Goal: Task Accomplishment & Management: Complete application form

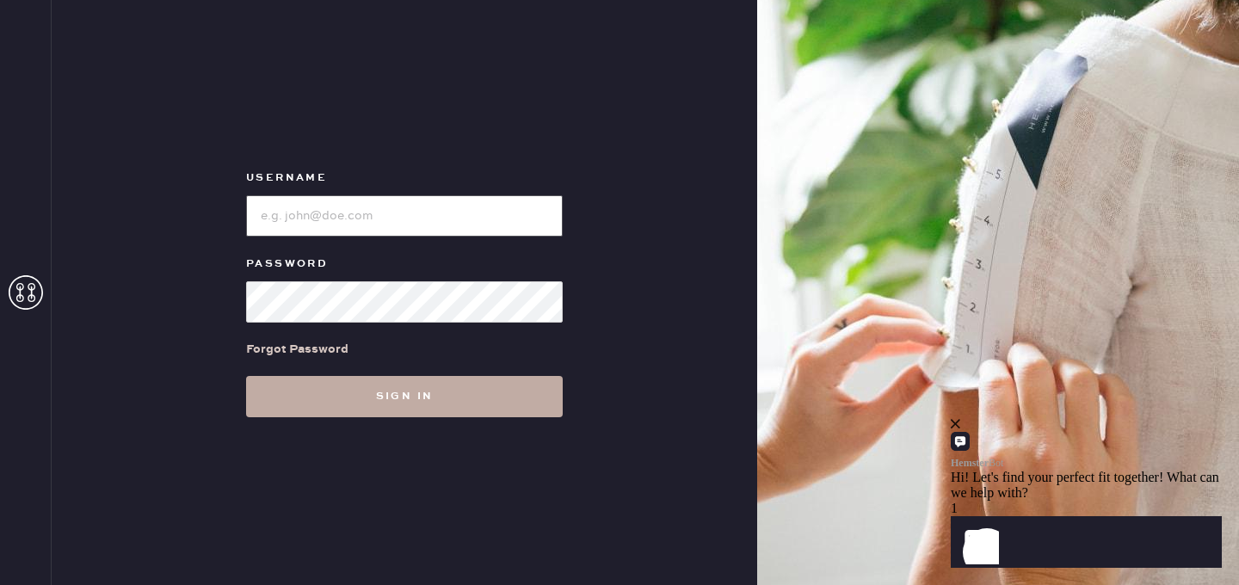
type input "reformationplatform"
click at [377, 397] on button "Sign in" at bounding box center [404, 396] width 317 height 41
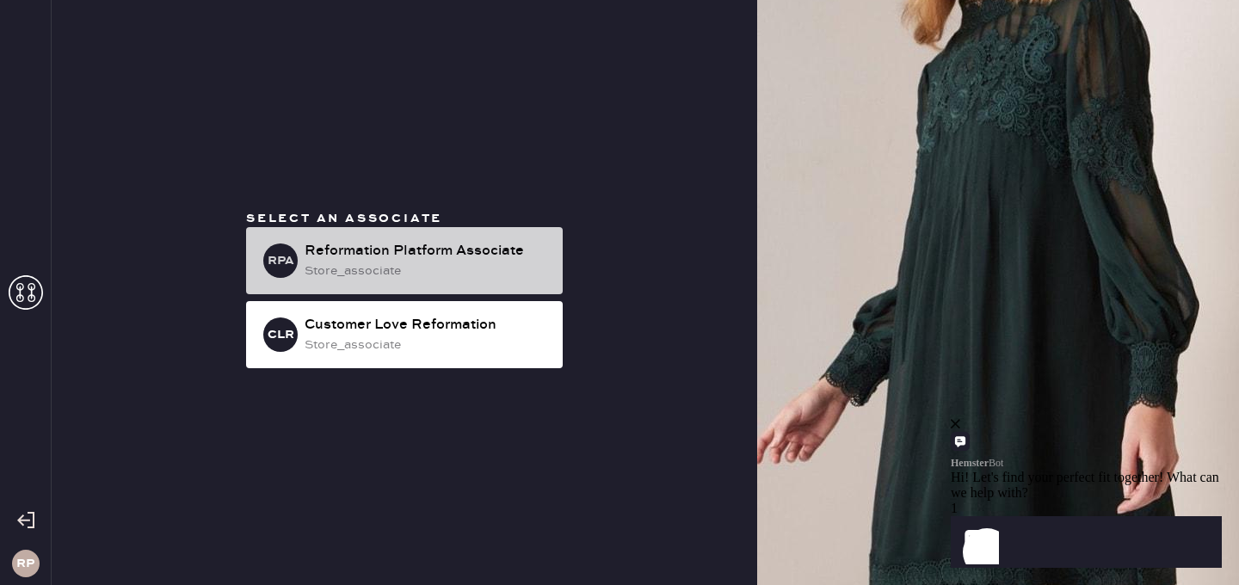
click at [387, 268] on div "store_associate" at bounding box center [427, 270] width 244 height 19
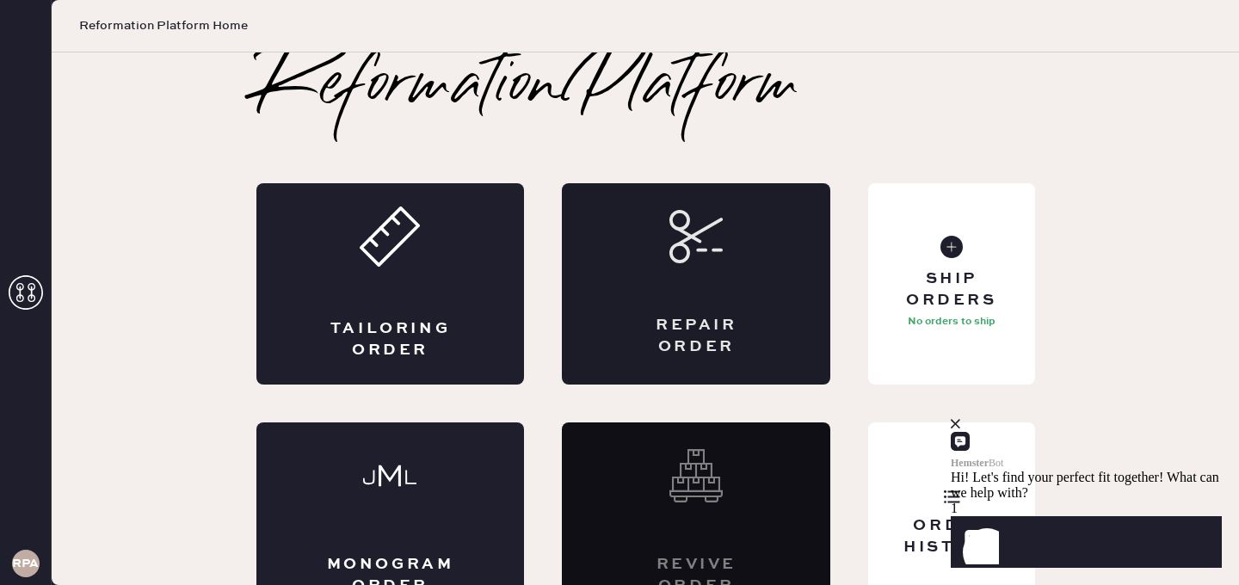
click at [648, 292] on div "Repair Order" at bounding box center [696, 283] width 268 height 201
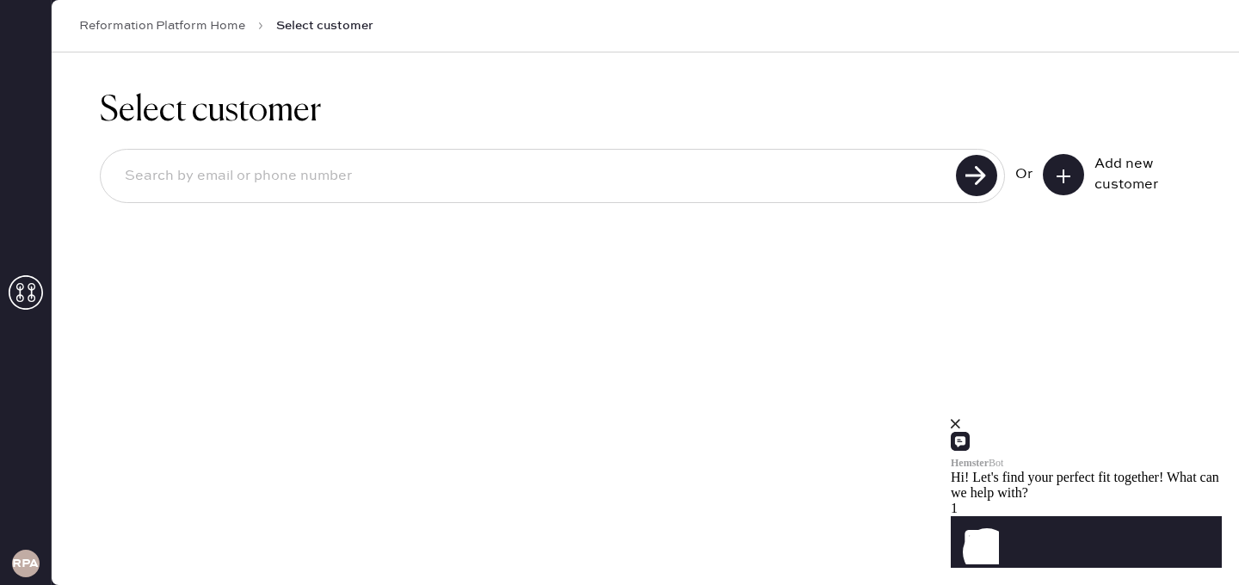
click at [286, 169] on input at bounding box center [531, 177] width 840 height 40
click at [1066, 175] on use at bounding box center [1063, 176] width 14 height 14
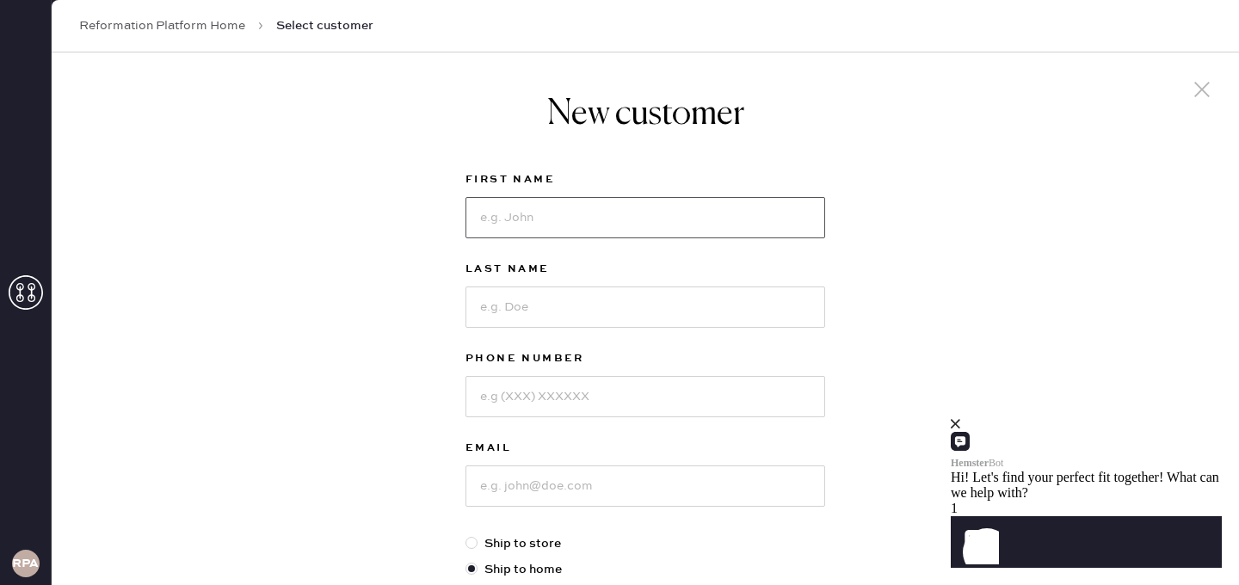
click at [571, 220] on input at bounding box center [645, 217] width 360 height 41
type input "[PERSON_NAME]"
type input "4243418320"
click at [582, 483] on input at bounding box center [645, 485] width 360 height 41
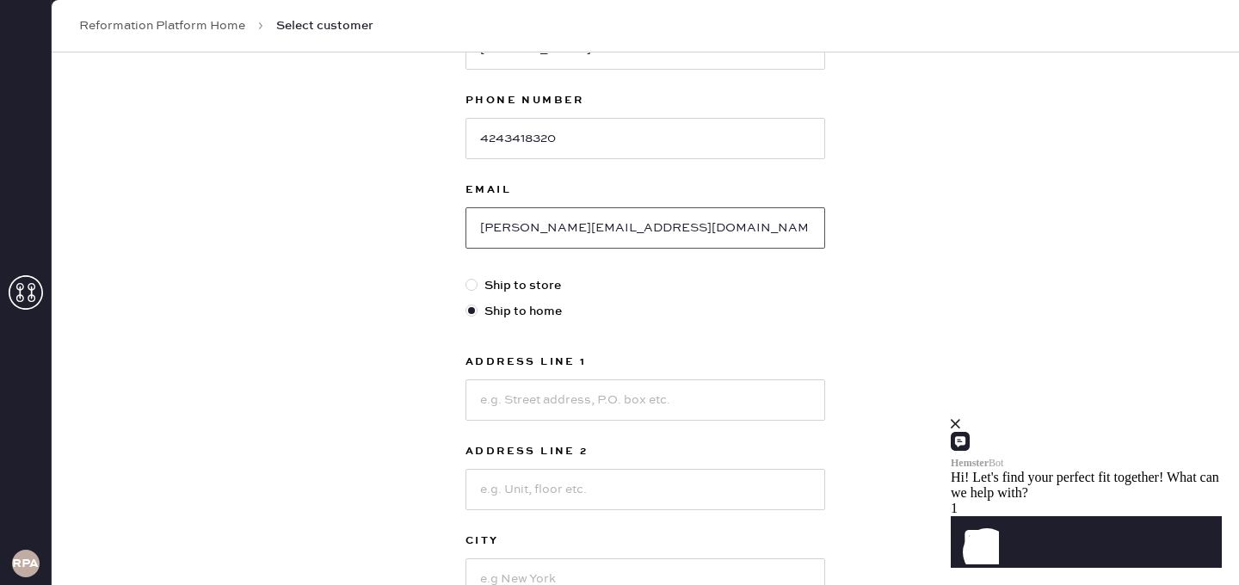
scroll to position [260, 0]
type input "[PERSON_NAME][EMAIL_ADDRESS][DOMAIN_NAME]"
click at [519, 407] on input at bounding box center [645, 398] width 360 height 41
type input "[STREET_ADDRESS]"
click at [503, 486] on input at bounding box center [645, 487] width 360 height 41
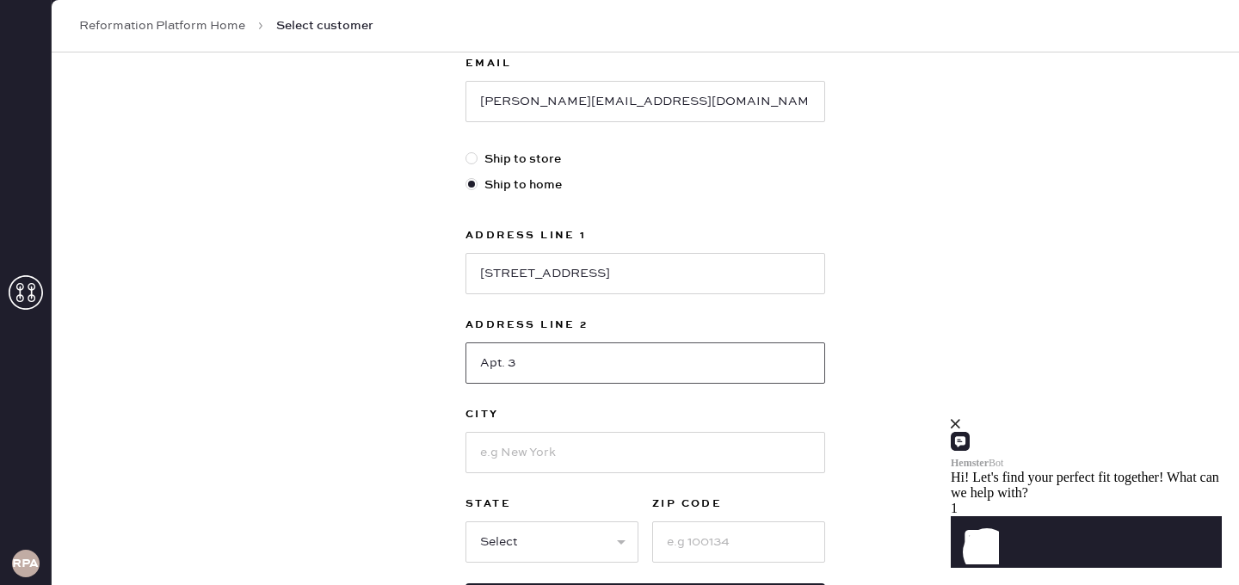
scroll to position [387, 0]
type input "Apt. 3"
click at [511, 440] on input at bounding box center [645, 449] width 360 height 41
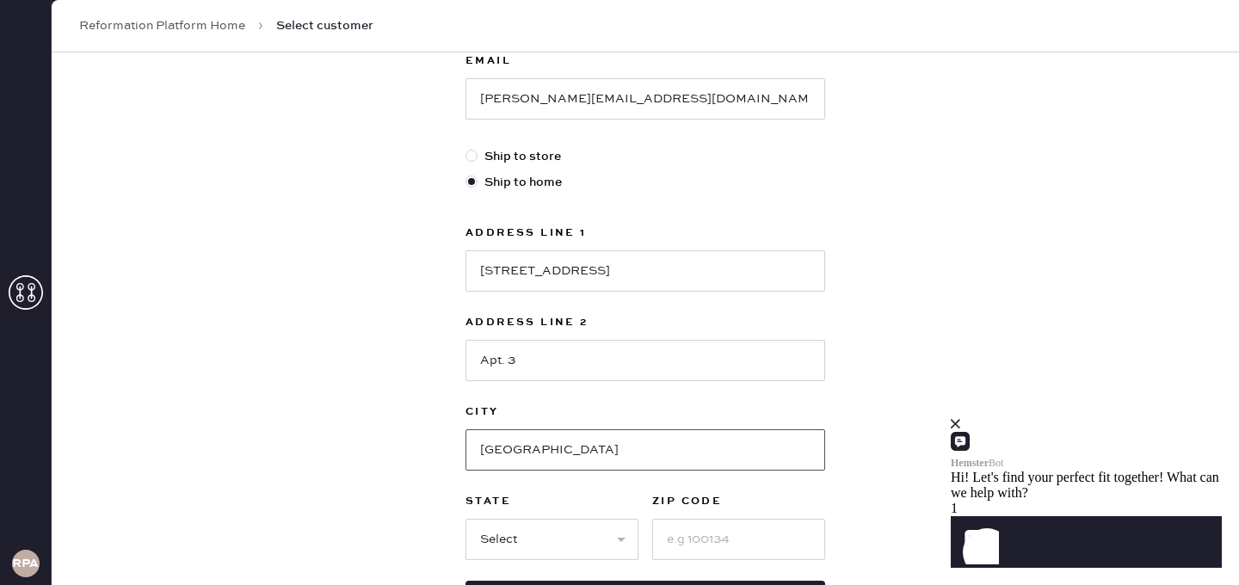
type input "[GEOGRAPHIC_DATA]"
click at [506, 537] on select "Select AK AL AR AZ CA CO CT [GEOGRAPHIC_DATA] DE FL [GEOGRAPHIC_DATA] HI [GEOGR…" at bounding box center [551, 539] width 173 height 41
select select "CA"
click at [465, 519] on select "Select AK AL AR AZ CA CO CT [GEOGRAPHIC_DATA] DE FL [GEOGRAPHIC_DATA] HI [GEOGR…" at bounding box center [551, 539] width 173 height 41
click at [713, 539] on input at bounding box center [738, 539] width 173 height 41
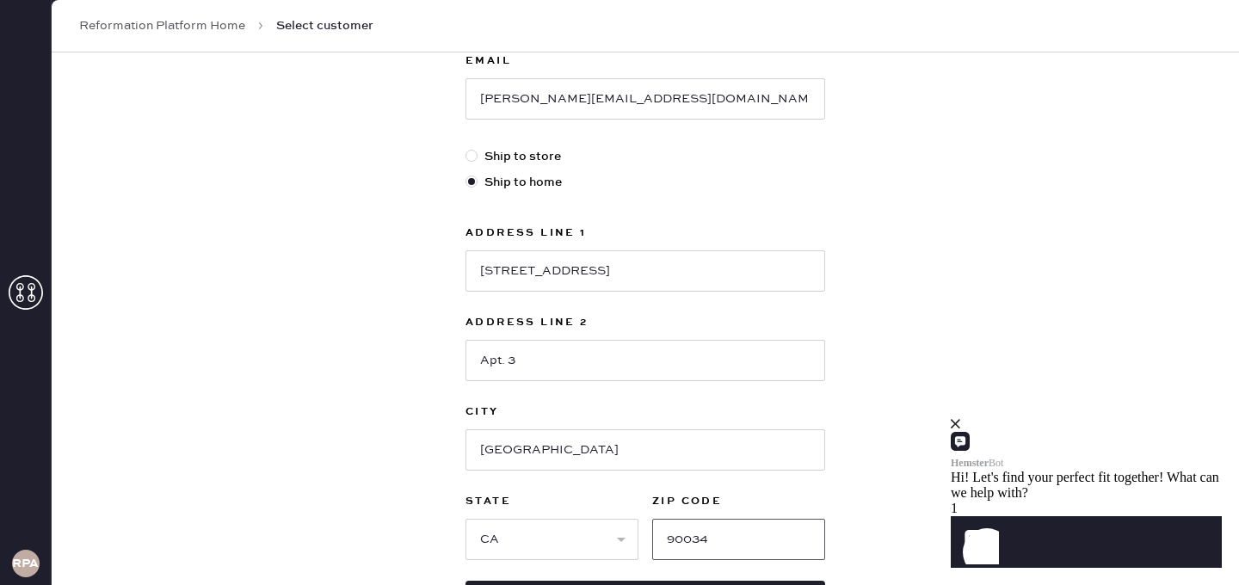
type input "90034"
click at [846, 441] on div "New customer First Name [PERSON_NAME] Last Name [PERSON_NAME] Phone Number [PHO…" at bounding box center [645, 198] width 1187 height 1067
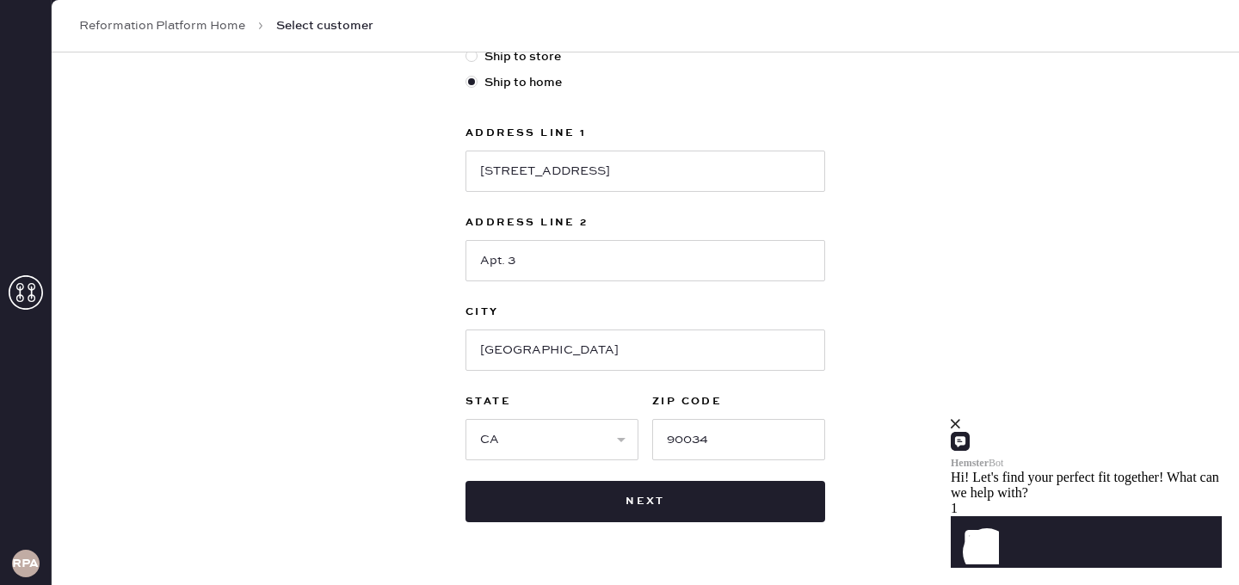
scroll to position [534, 0]
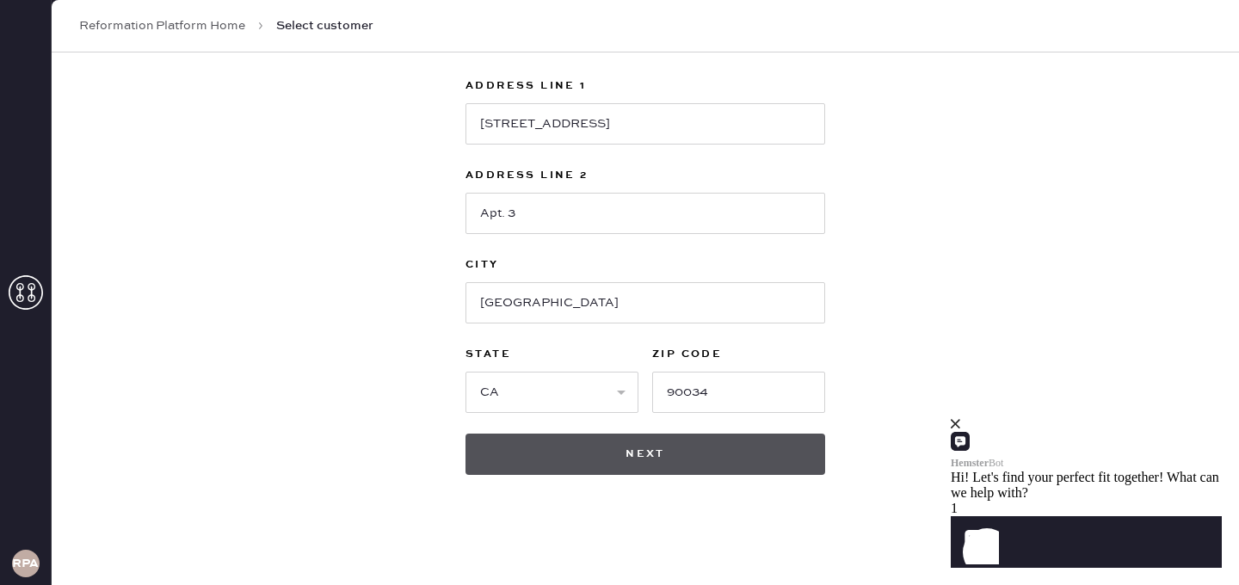
click at [772, 453] on button "Next" at bounding box center [645, 454] width 360 height 41
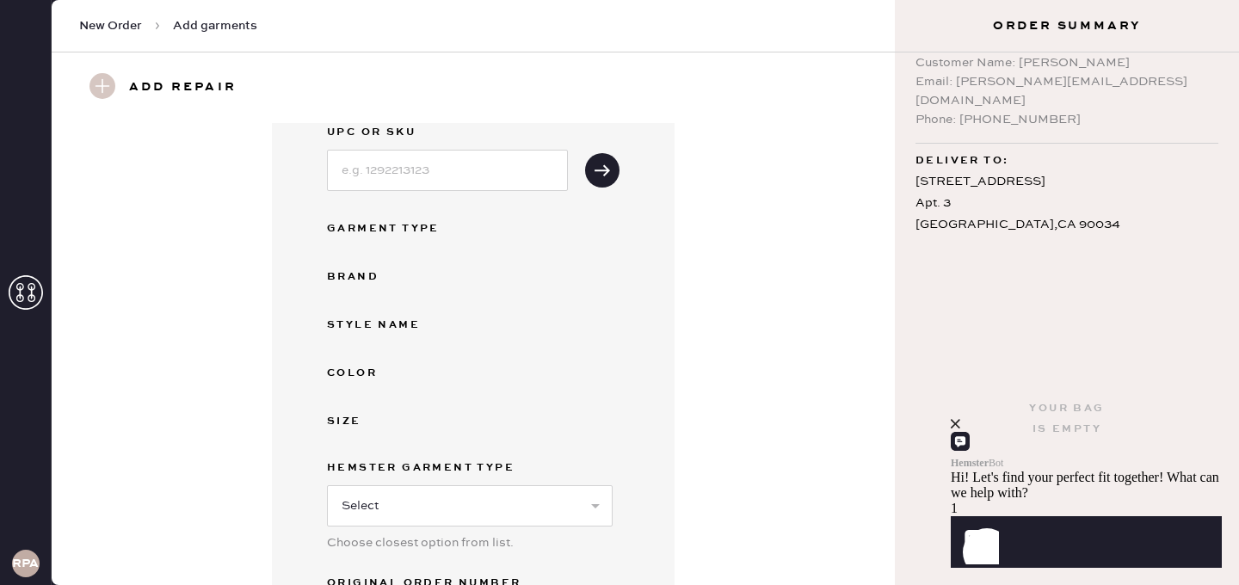
scroll to position [102, 0]
click at [430, 506] on select "Select Basic Skirt Jeans Leggings Pants Shorts Basic Sleeved Dress Basic Sleeve…" at bounding box center [470, 504] width 286 height 41
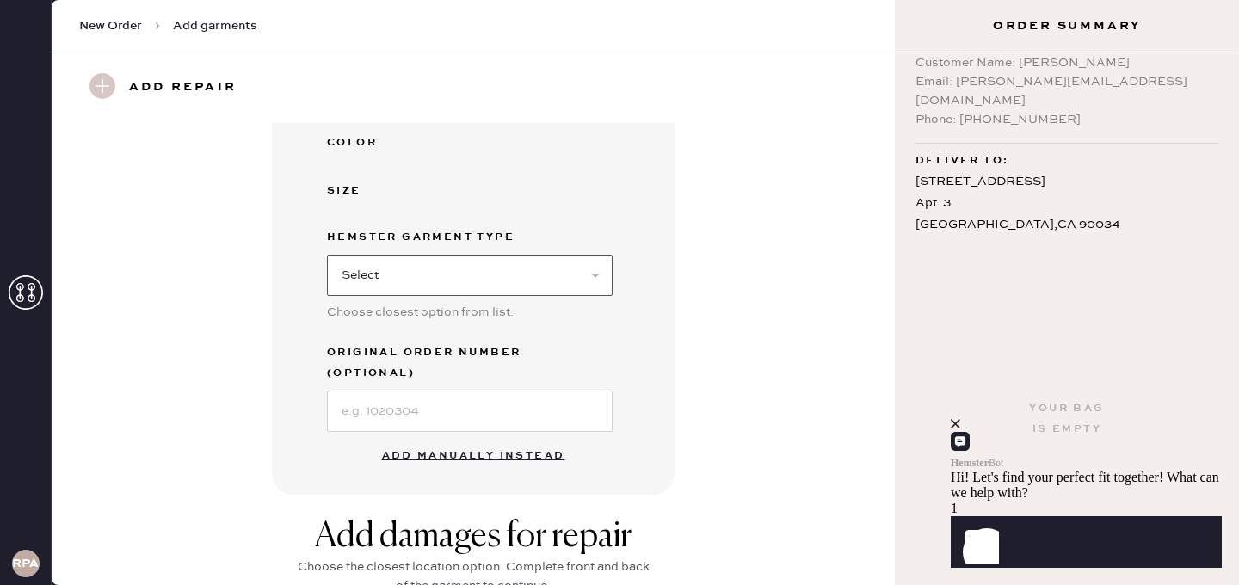
scroll to position [334, 0]
click at [180, 81] on h3 "Add repair" at bounding box center [183, 87] width 108 height 29
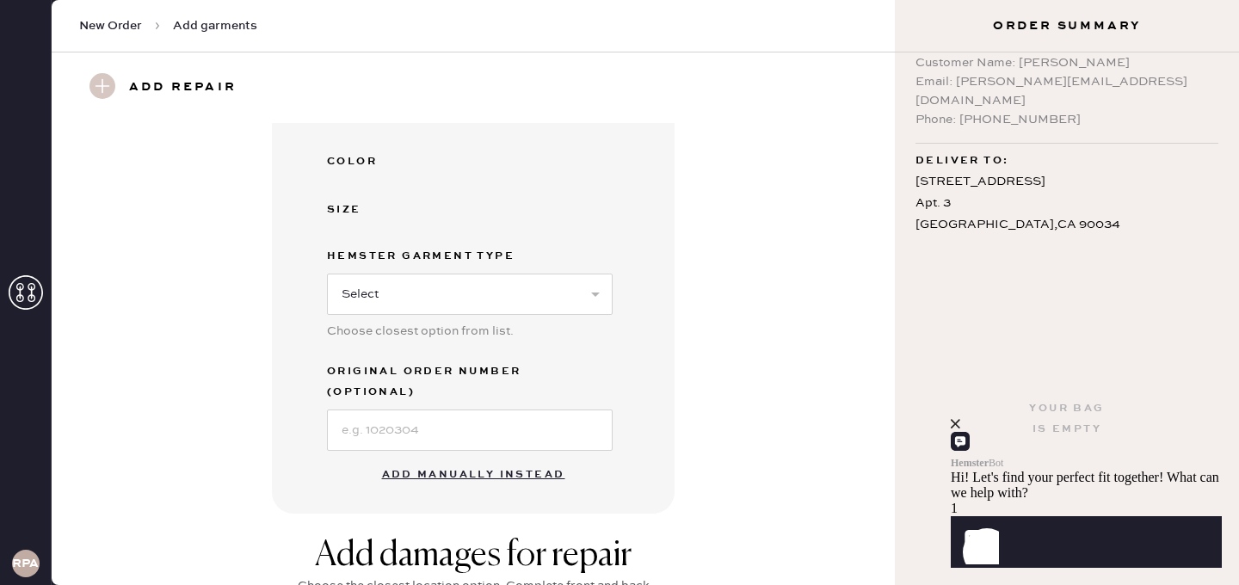
scroll to position [520, 0]
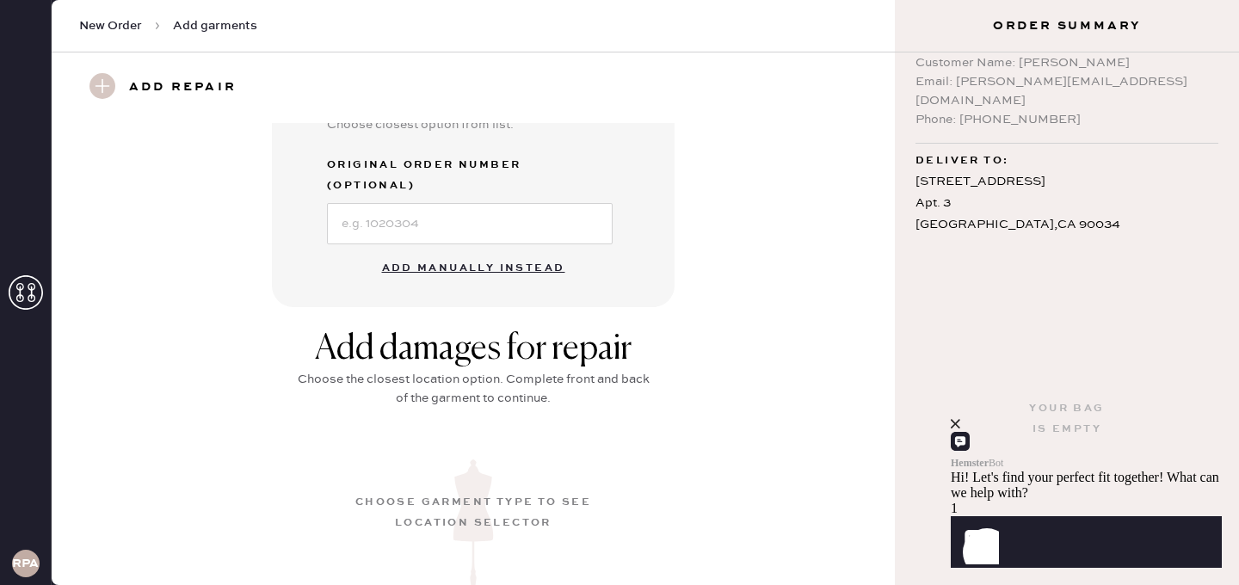
click at [520, 251] on button "Add manually instead" at bounding box center [474, 268] width 204 height 34
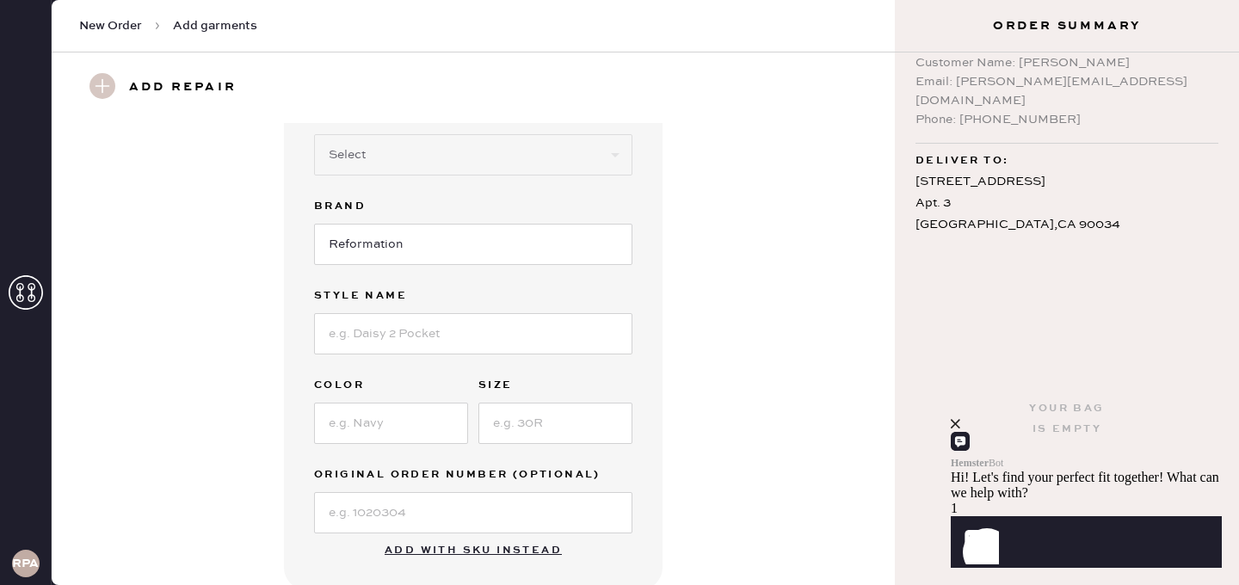
scroll to position [0, 0]
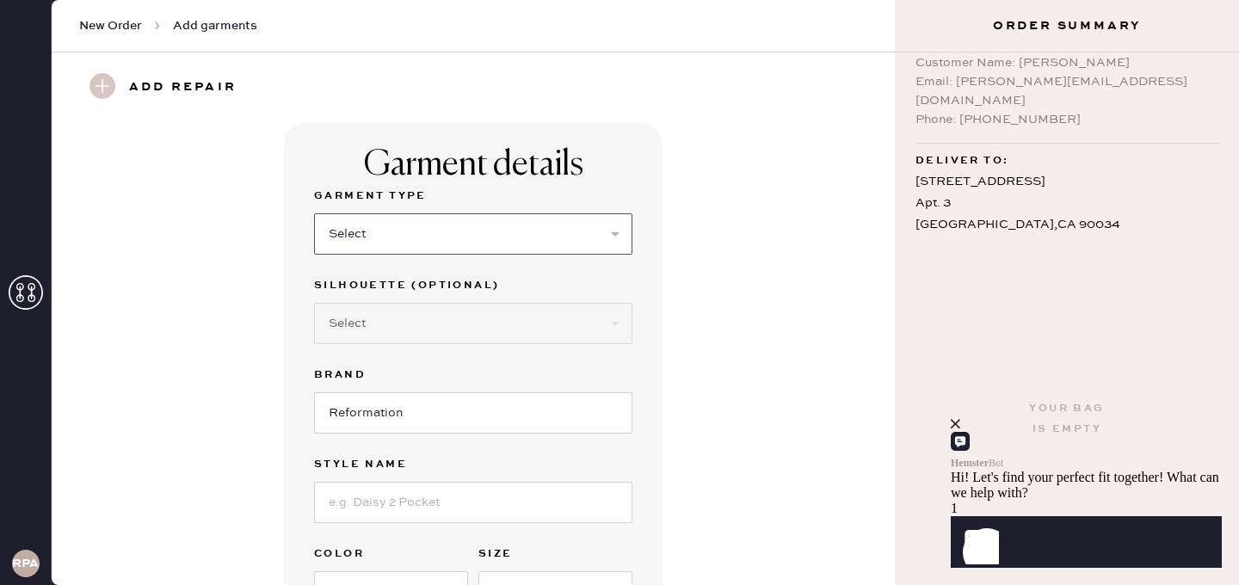
click at [517, 228] on select "Select Basic Skirt Jeans Leggings Pants Shorts Basic Sleeved Dress Basic Sleeve…" at bounding box center [473, 233] width 318 height 41
select select "2"
click at [314, 213] on select "Select Basic Skirt Jeans Leggings Pants Shorts Basic Sleeved Dress Basic Sleeve…" at bounding box center [473, 233] width 318 height 41
click at [471, 330] on select "Select Shorts Cropped Flare Boot Cut Straight Skinny Other" at bounding box center [473, 323] width 318 height 41
select select "other"
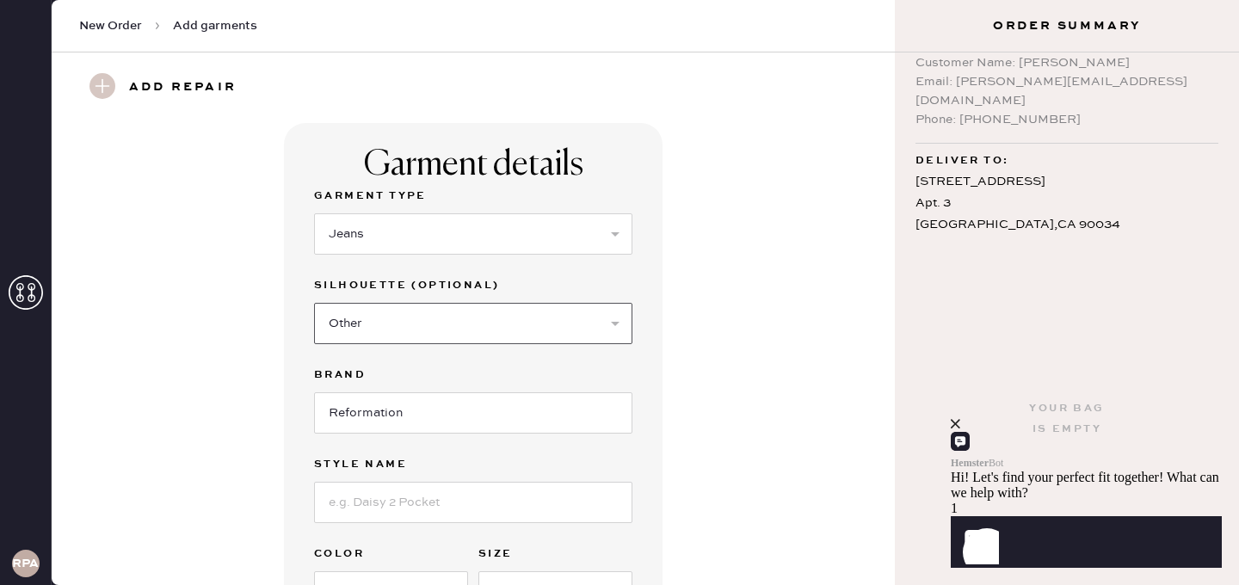
click at [314, 303] on select "Select Shorts Cropped Flare Boot Cut Straight Skinny Other" at bounding box center [473, 323] width 318 height 41
click at [440, 418] on input at bounding box center [473, 412] width 318 height 41
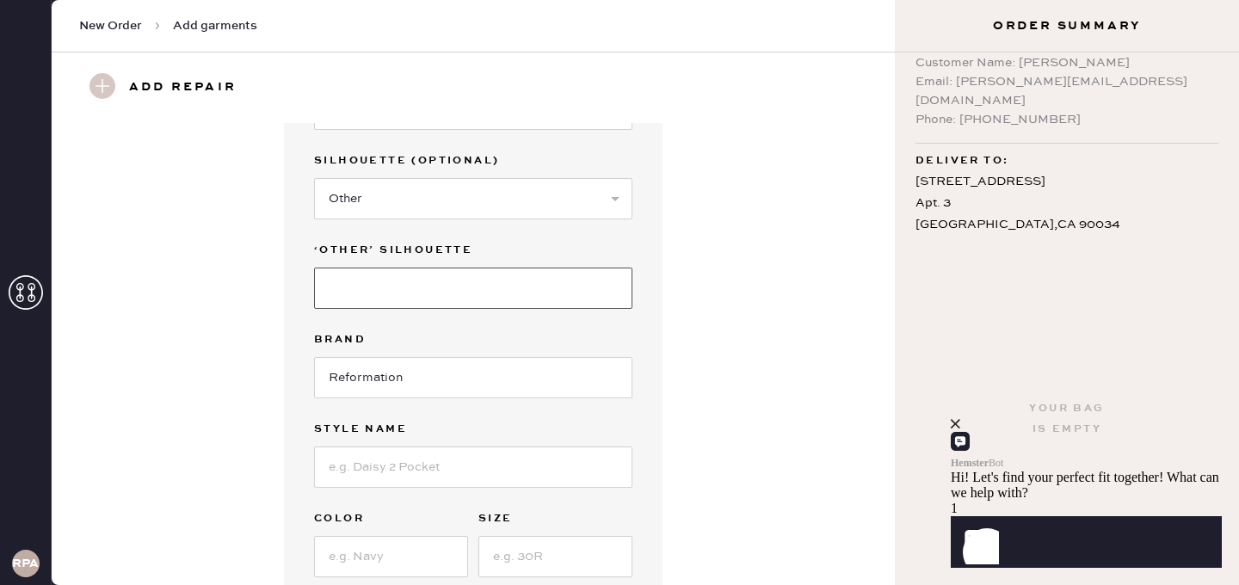
scroll to position [163, 0]
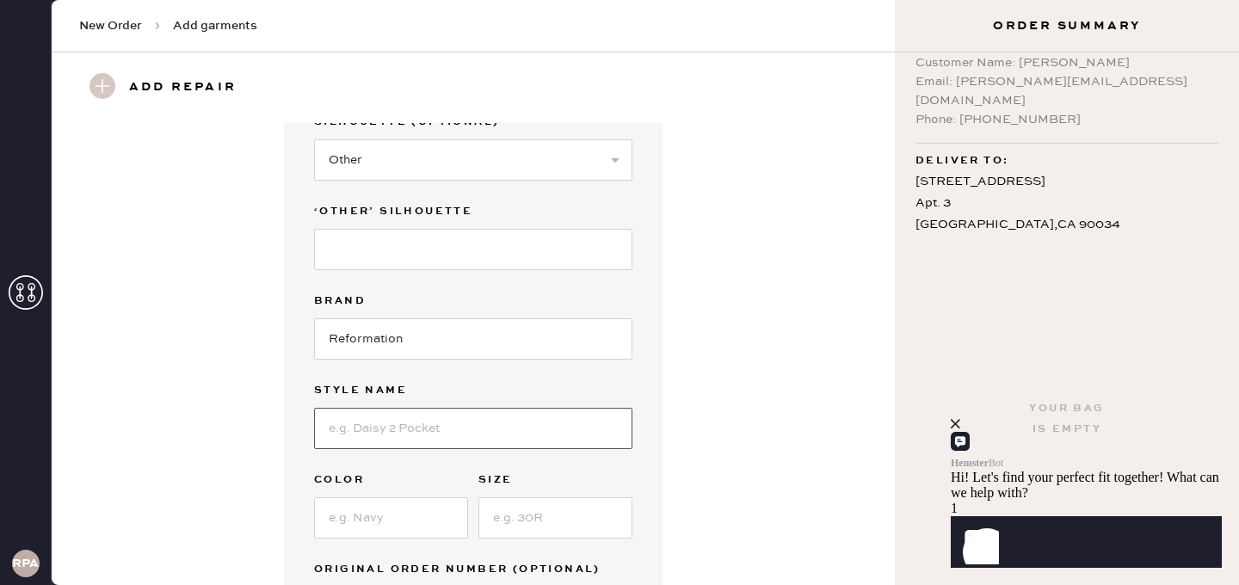
click at [440, 418] on input at bounding box center [473, 428] width 318 height 41
click at [901, 134] on div "JV [PERSON_NAME] Customer Name: [PERSON_NAME] Email: [PERSON_NAME][EMAIL_ADDRES…" at bounding box center [1067, 152] width 344 height 200
click at [722, 265] on div "Garment details Garment Type Select Basic Skirt Jeans Leggings Pants Shorts Bas…" at bounding box center [473, 322] width 781 height 724
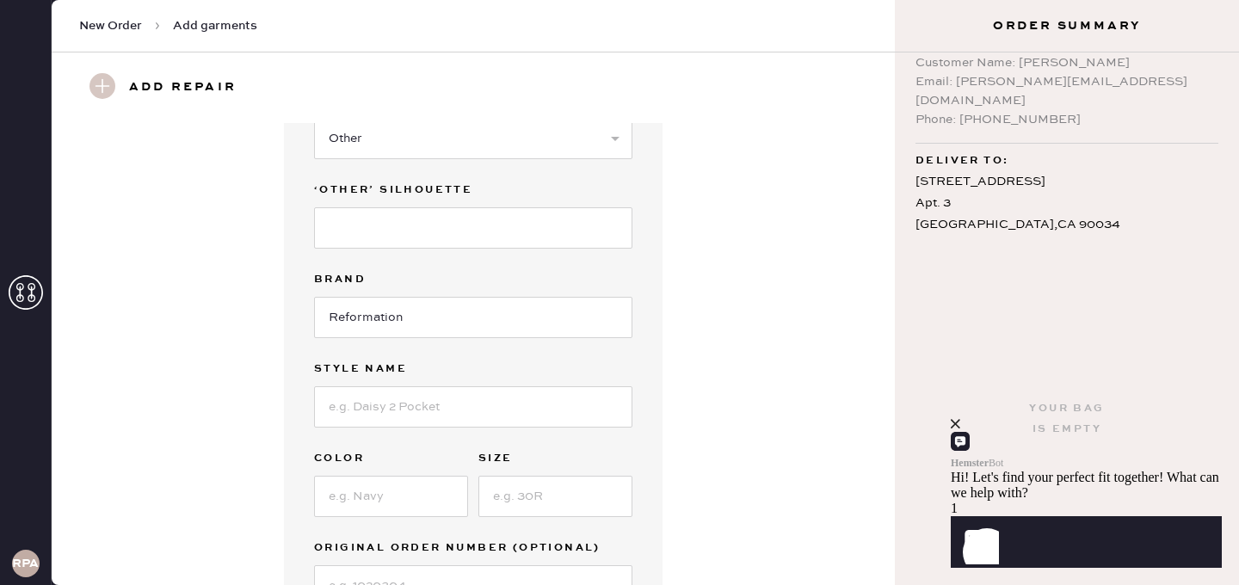
scroll to position [206, 0]
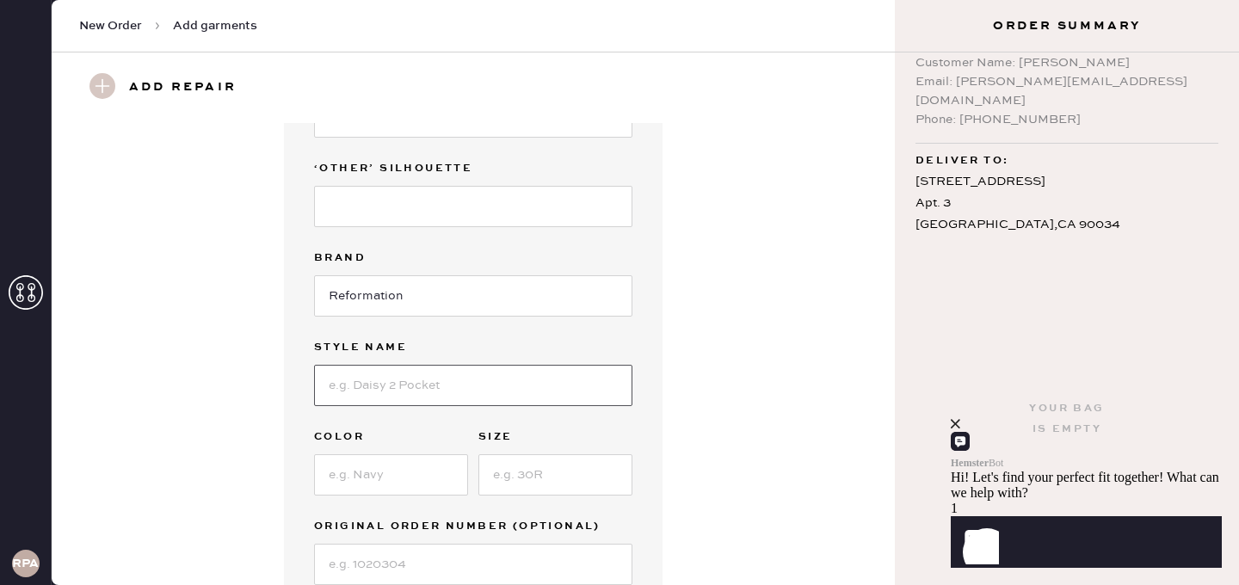
click at [458, 394] on input at bounding box center [473, 385] width 318 height 41
type input "[PERSON_NAME] rise"
click at [542, 486] on input at bounding box center [555, 474] width 154 height 41
type input "26"
click at [343, 495] on div "Garment Type Select Basic Skirt Jeans Leggings Pants Shorts Basic Sleeved Dress…" at bounding box center [473, 282] width 318 height 606
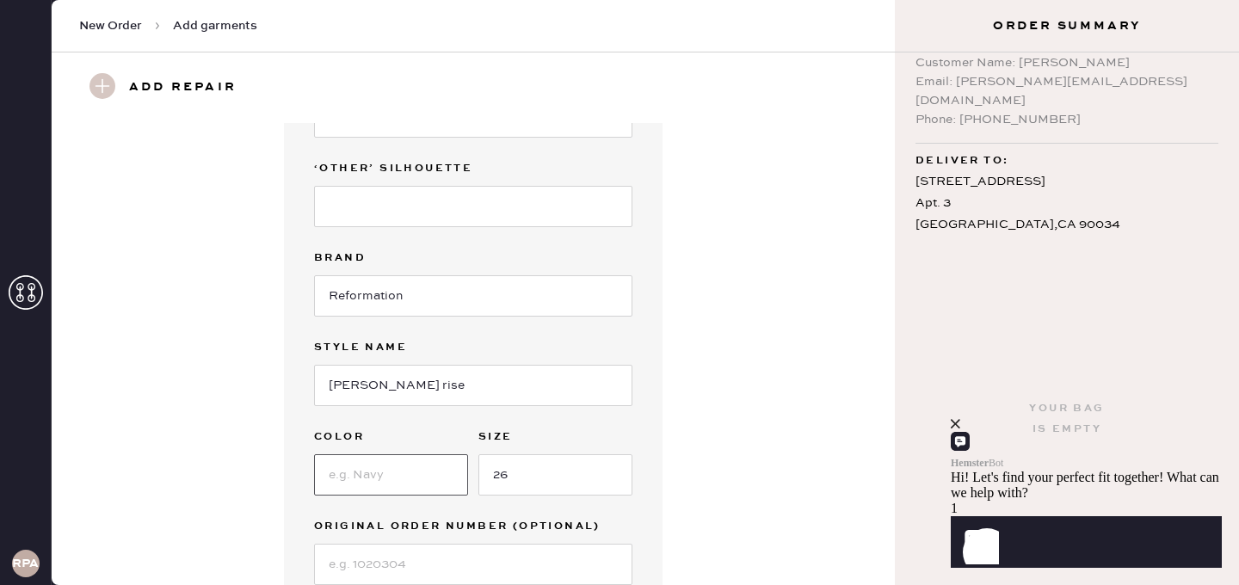
click at [362, 479] on input at bounding box center [391, 474] width 154 height 41
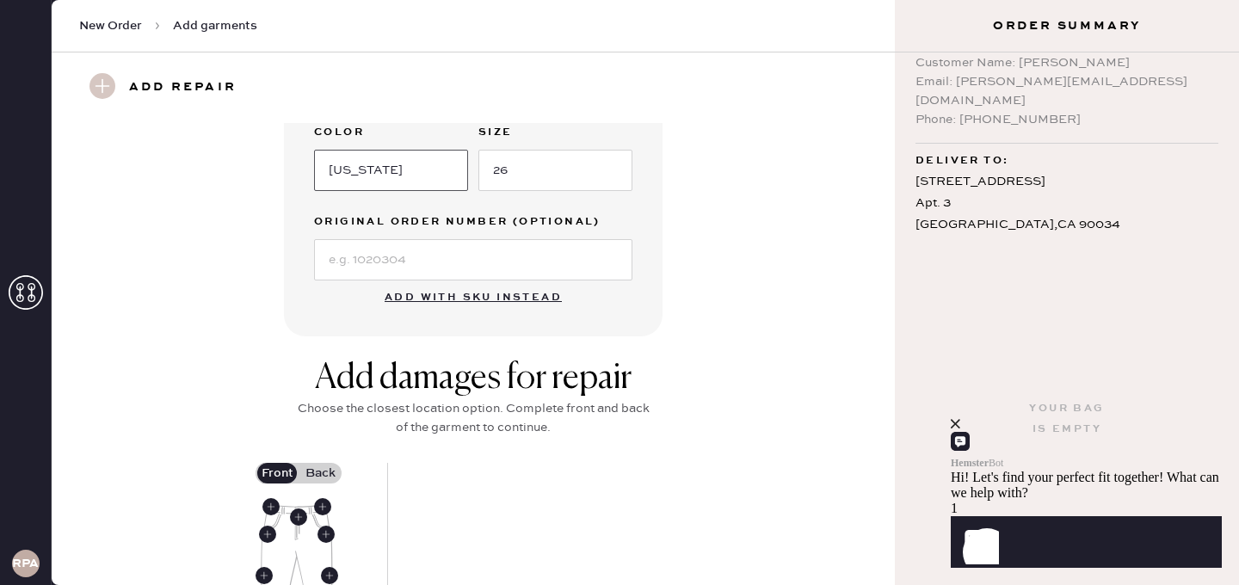
scroll to position [760, 0]
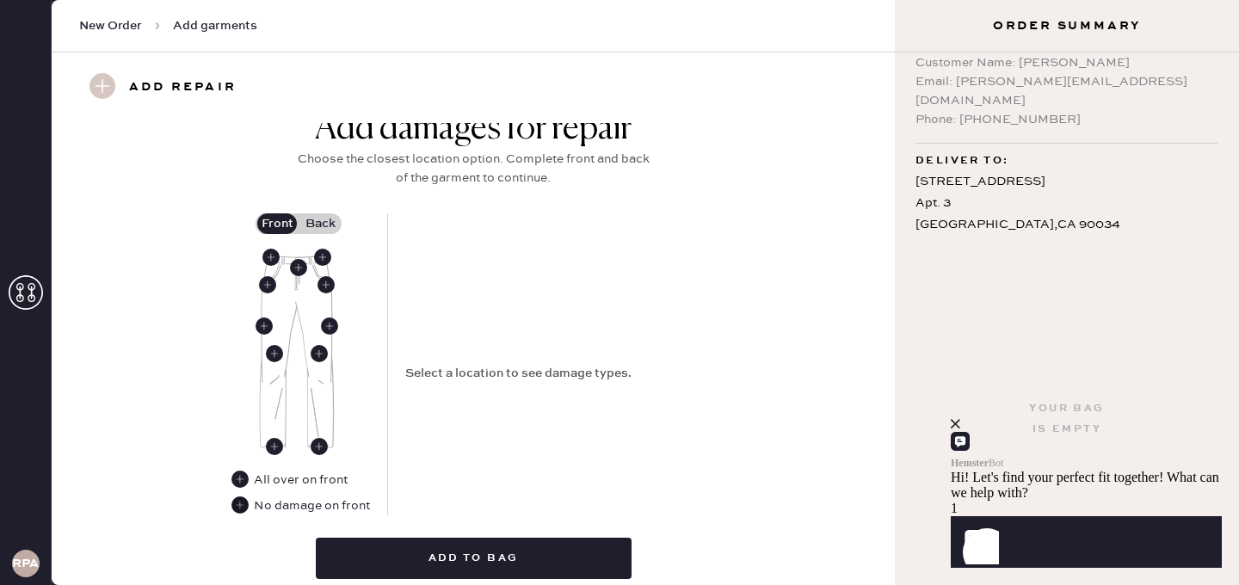
type input "[US_STATE]"
click at [237, 511] on use at bounding box center [239, 504] width 17 height 17
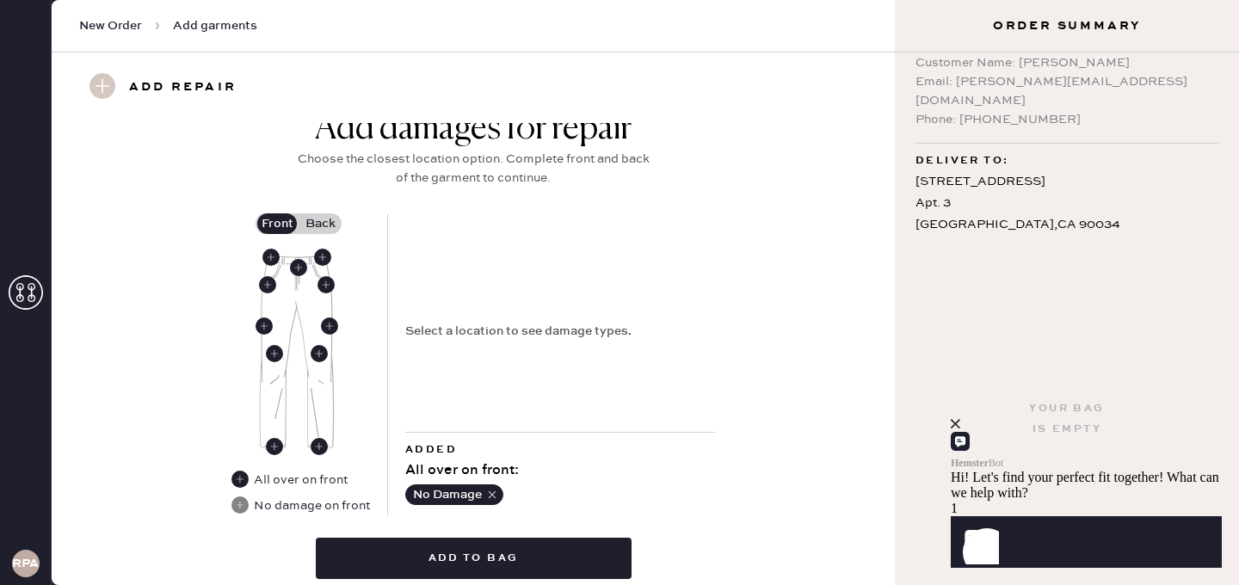
click at [321, 225] on label "Back" at bounding box center [319, 223] width 43 height 21
click at [320, 224] on input "Back" at bounding box center [320, 224] width 0 height 0
click at [296, 265] on use at bounding box center [298, 267] width 17 height 17
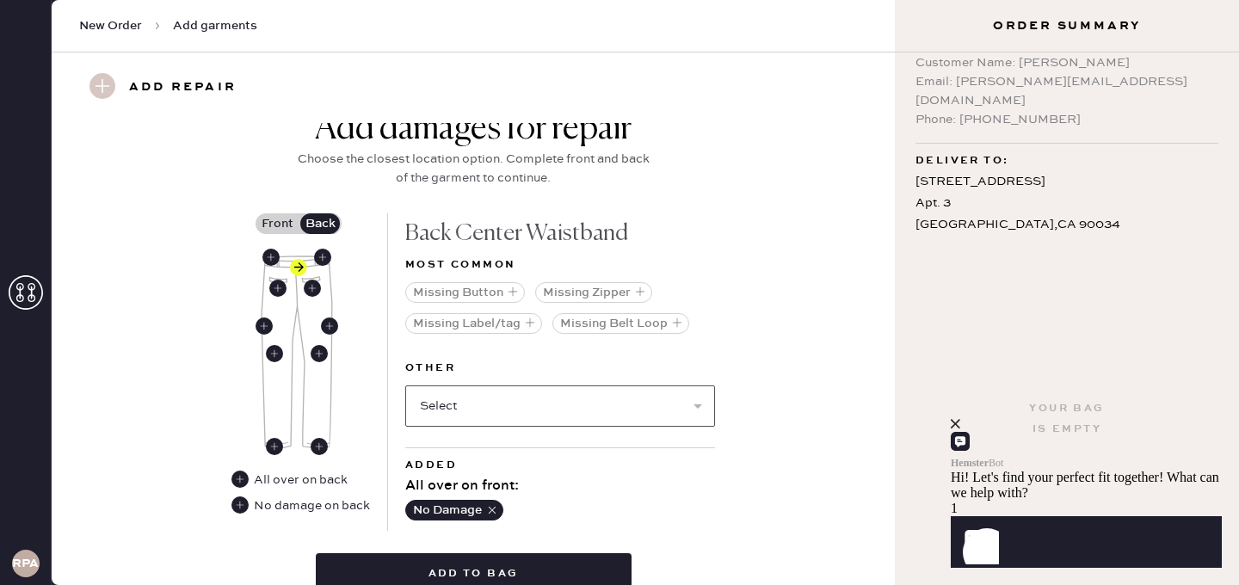
click at [507, 401] on select "Select Broken / Ripped Hem Broken Beads Broken Belt Loop Broken Button Broken E…" at bounding box center [560, 405] width 310 height 41
select select "2098"
click at [405, 385] on select "Select Broken / Ripped Hem Broken Beads Broken Belt Loop Broken Button Broken E…" at bounding box center [560, 405] width 310 height 41
select select
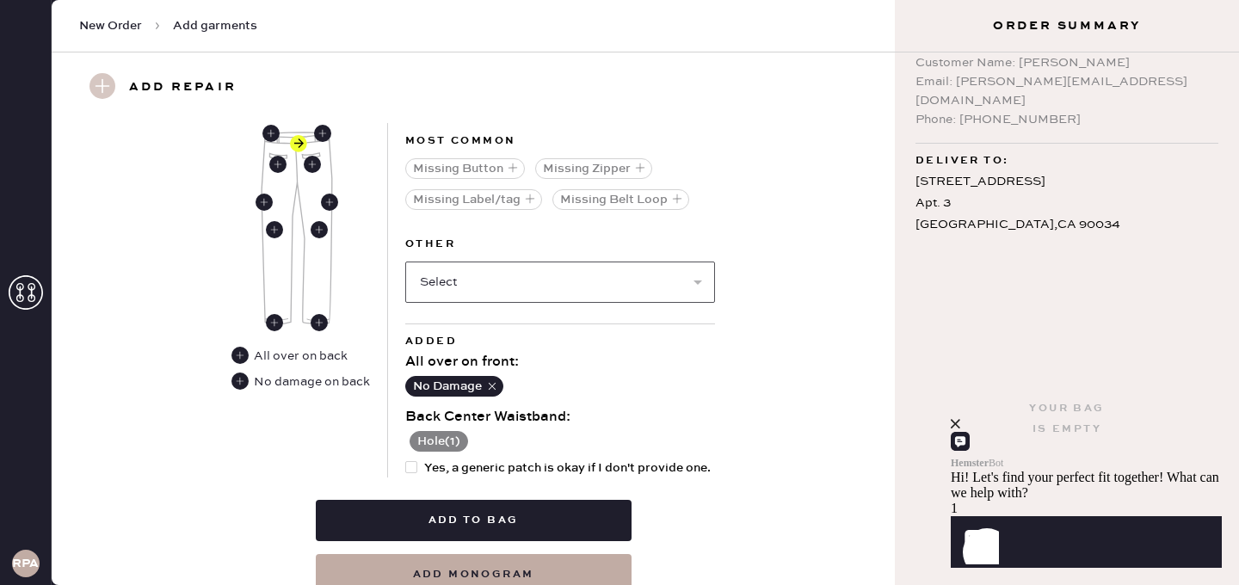
scroll to position [885, 0]
click at [492, 466] on span "Yes, a generic patch is okay if I don't provide one." at bounding box center [567, 467] width 286 height 19
click at [406, 458] on input "Yes, a generic patch is okay if I don't provide one." at bounding box center [405, 458] width 1 height 1
checkbox input "true"
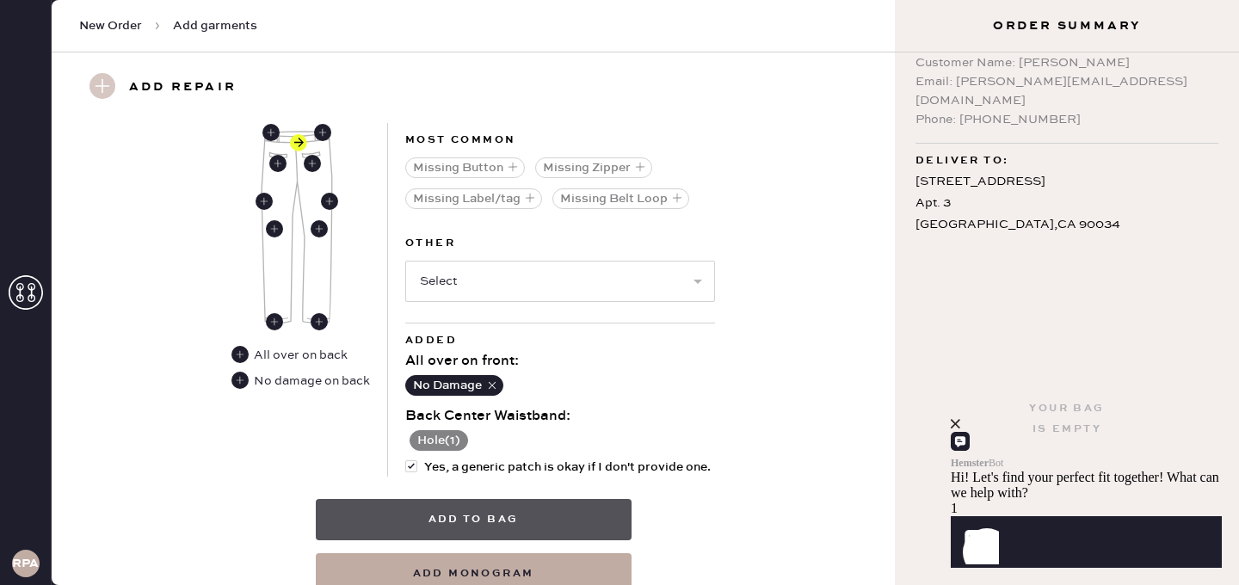
click at [510, 526] on button "Add to bag" at bounding box center [474, 519] width 316 height 41
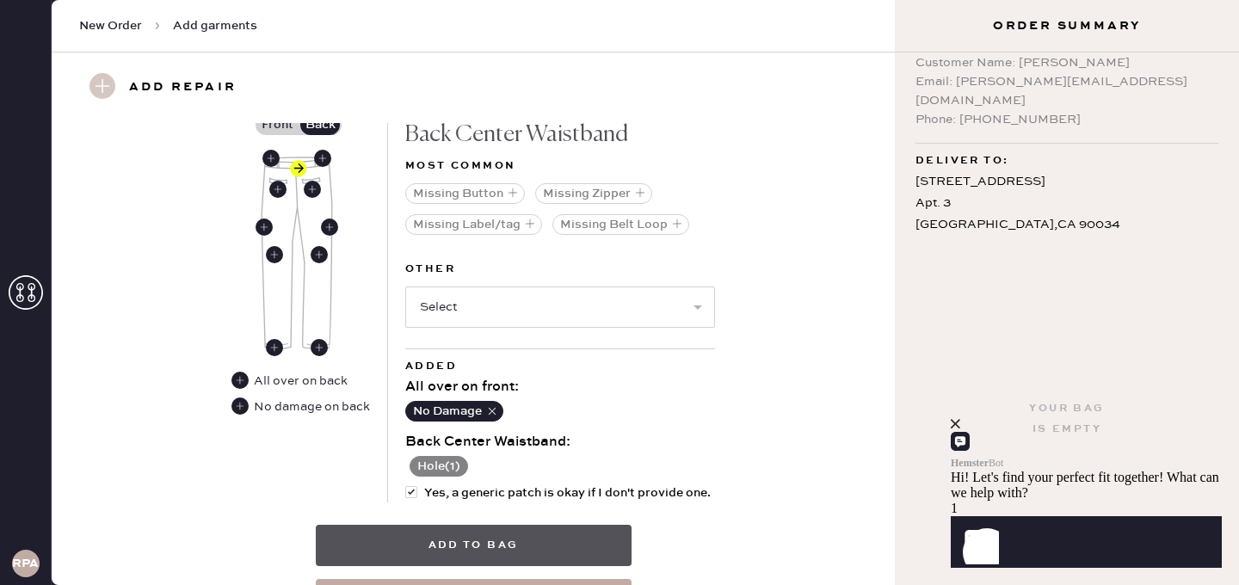
scroll to position [911, 0]
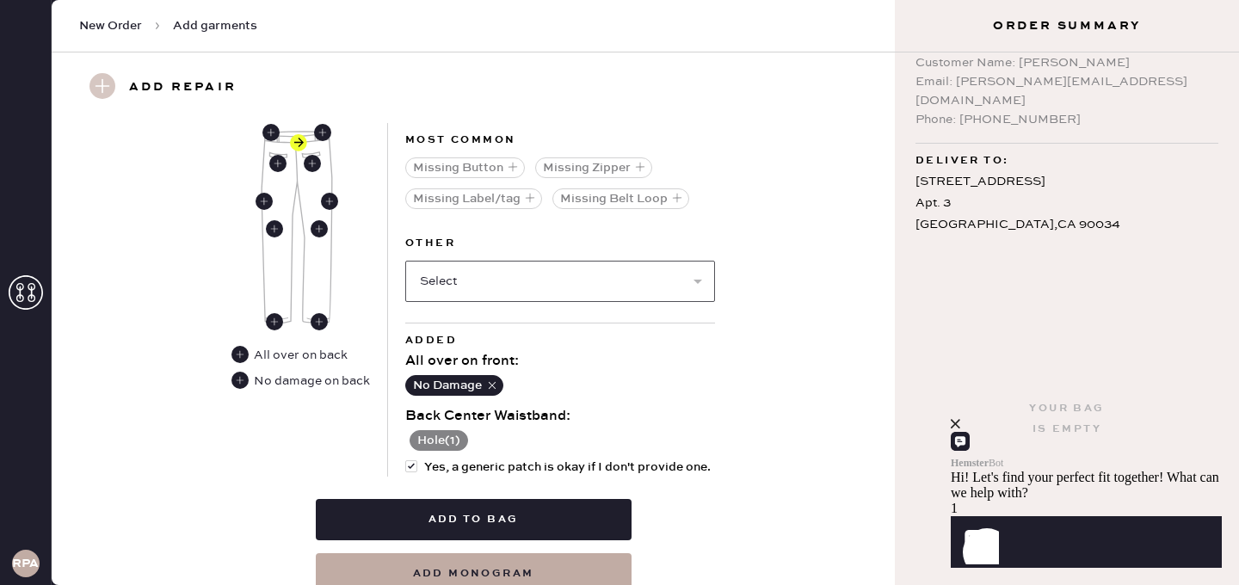
click at [504, 287] on select "Select Broken / Ripped Hem Broken Beads Broken Belt Loop Broken Button Broken E…" at bounding box center [560, 281] width 310 height 41
click at [405, 261] on select "Select Broken / Ripped Hem Broken Beads Broken Belt Loop Broken Button Broken E…" at bounding box center [560, 281] width 310 height 41
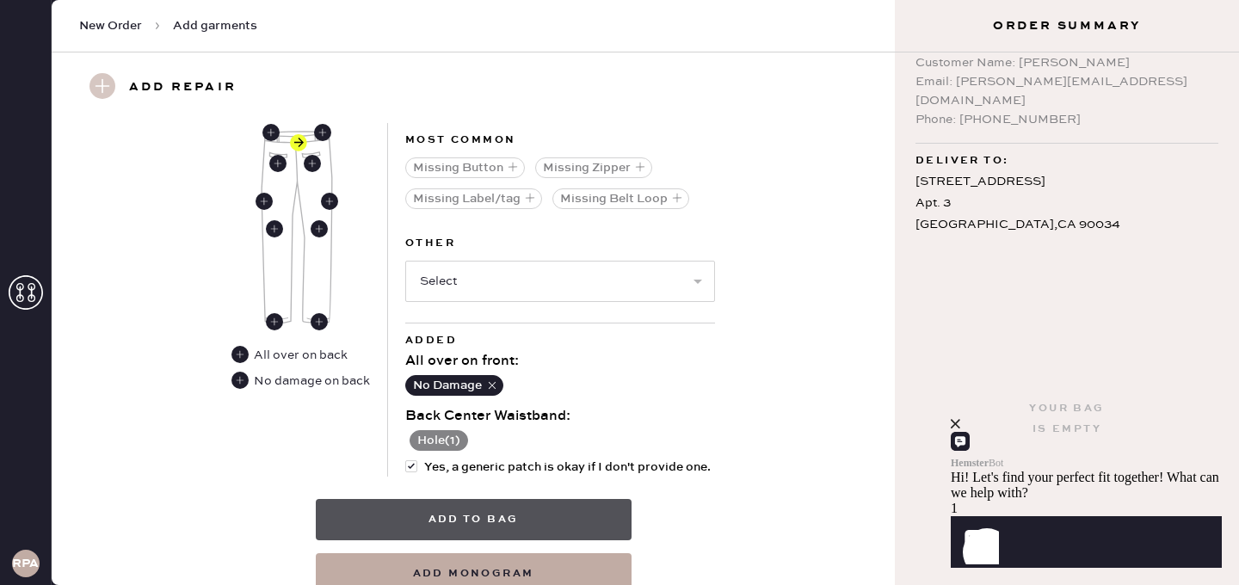
click at [509, 515] on button "Add to bag" at bounding box center [474, 519] width 316 height 41
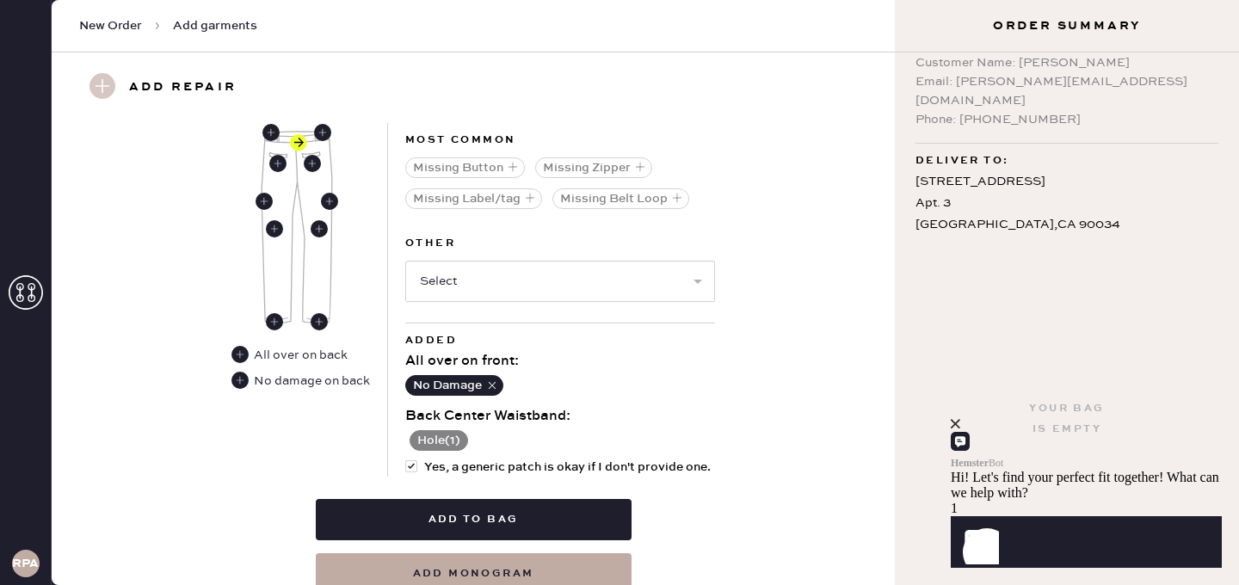
click at [783, 366] on div "Add damages for repair Choose the closest location option. Complete front and b…" at bounding box center [473, 289] width 781 height 611
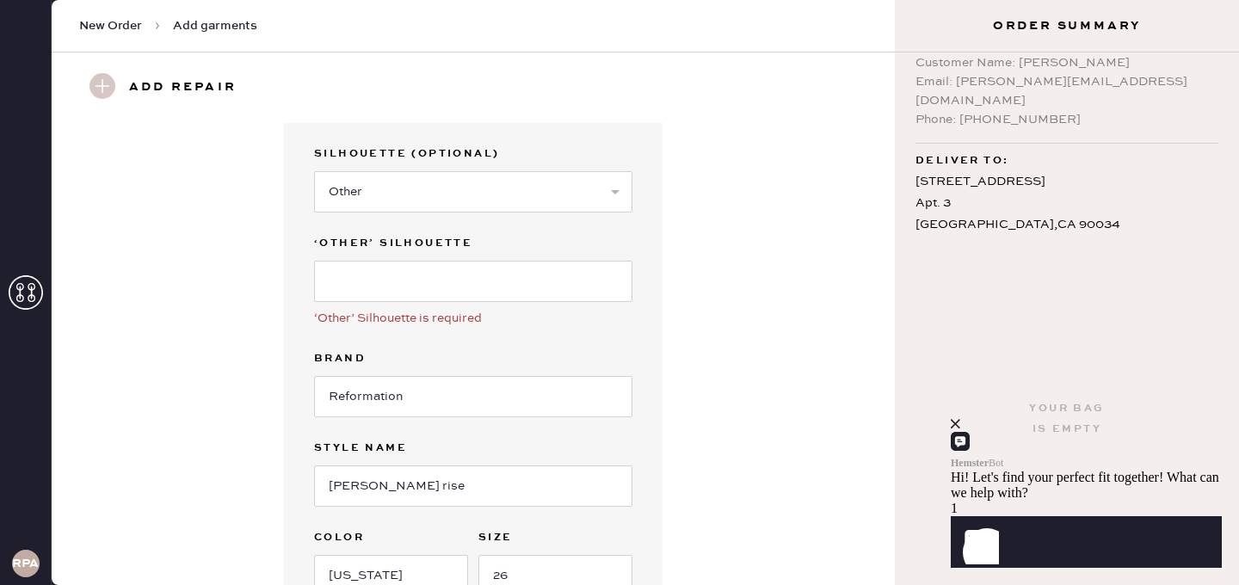
scroll to position [0, 0]
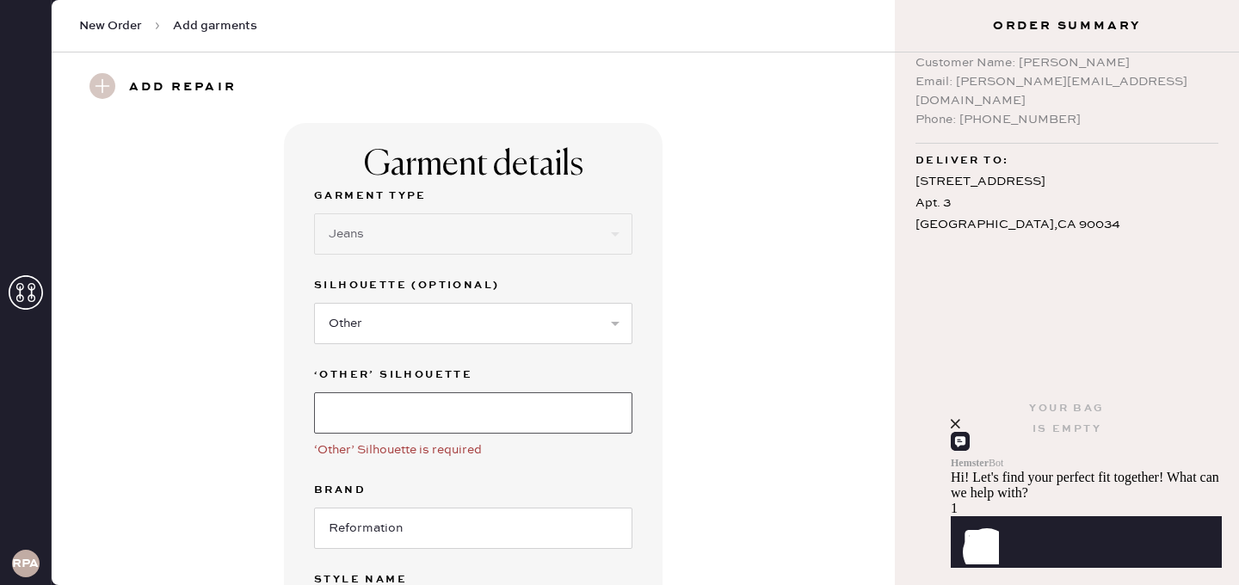
click at [477, 411] on input at bounding box center [473, 412] width 318 height 41
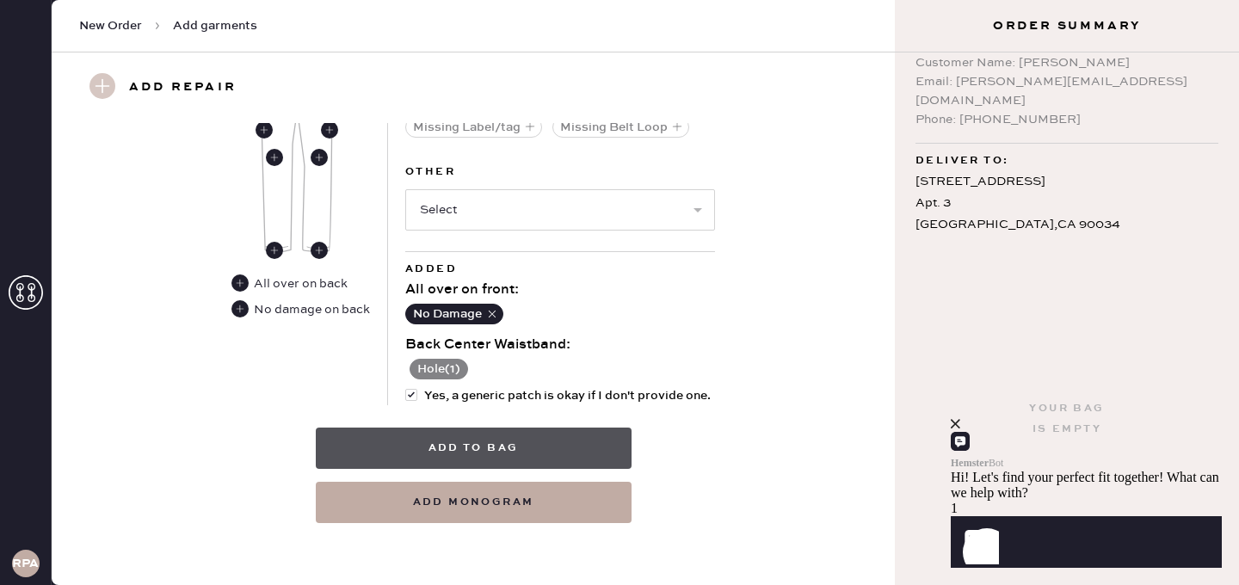
type input "Straight leg"
click at [483, 452] on button "Add to bag" at bounding box center [474, 448] width 316 height 41
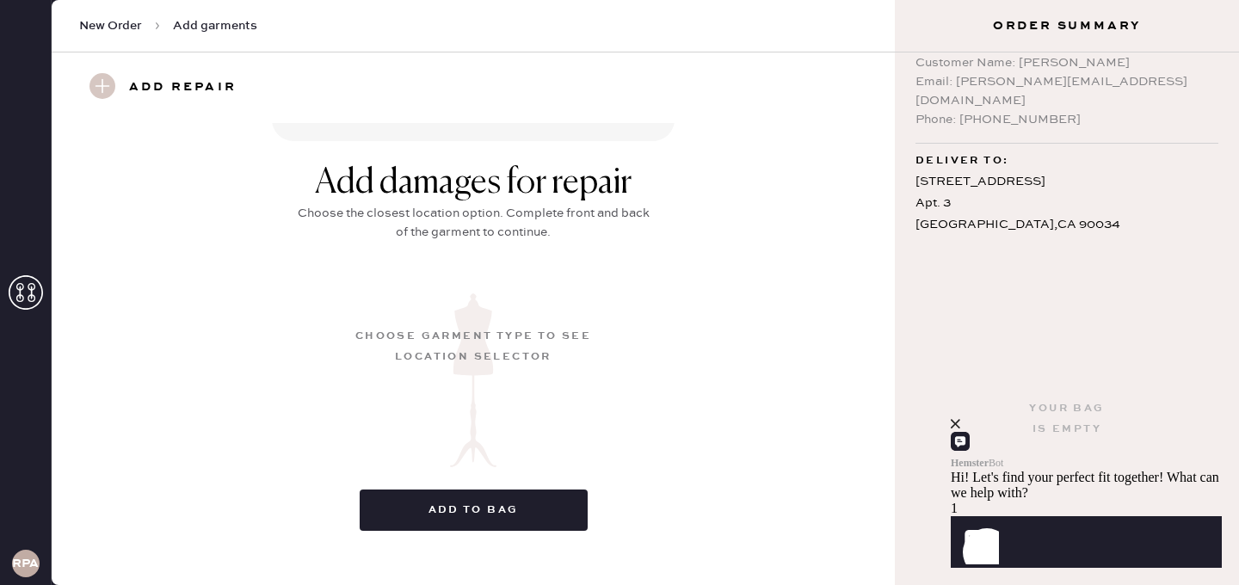
scroll to position [34, 0]
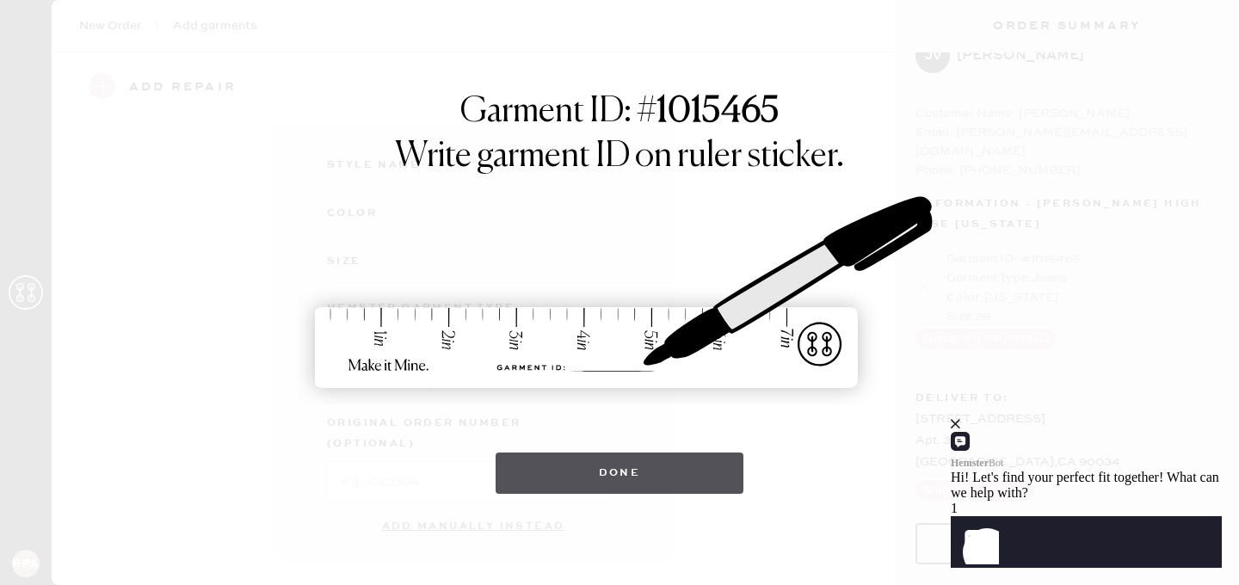
click at [634, 477] on button "Done" at bounding box center [619, 472] width 249 height 41
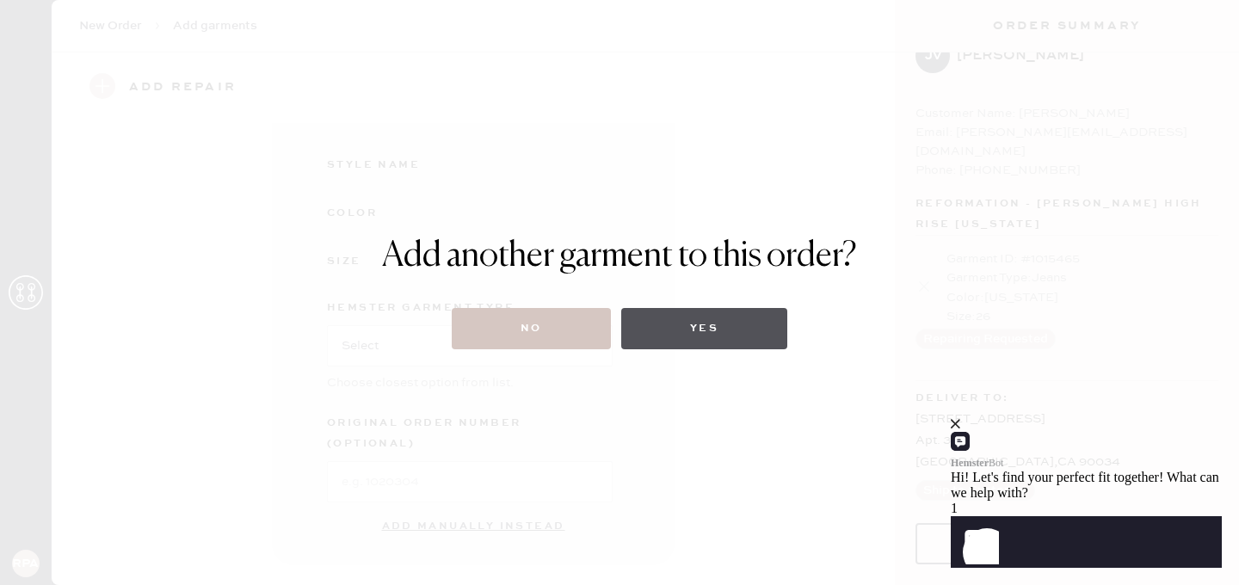
click at [683, 325] on button "Yes" at bounding box center [704, 328] width 166 height 41
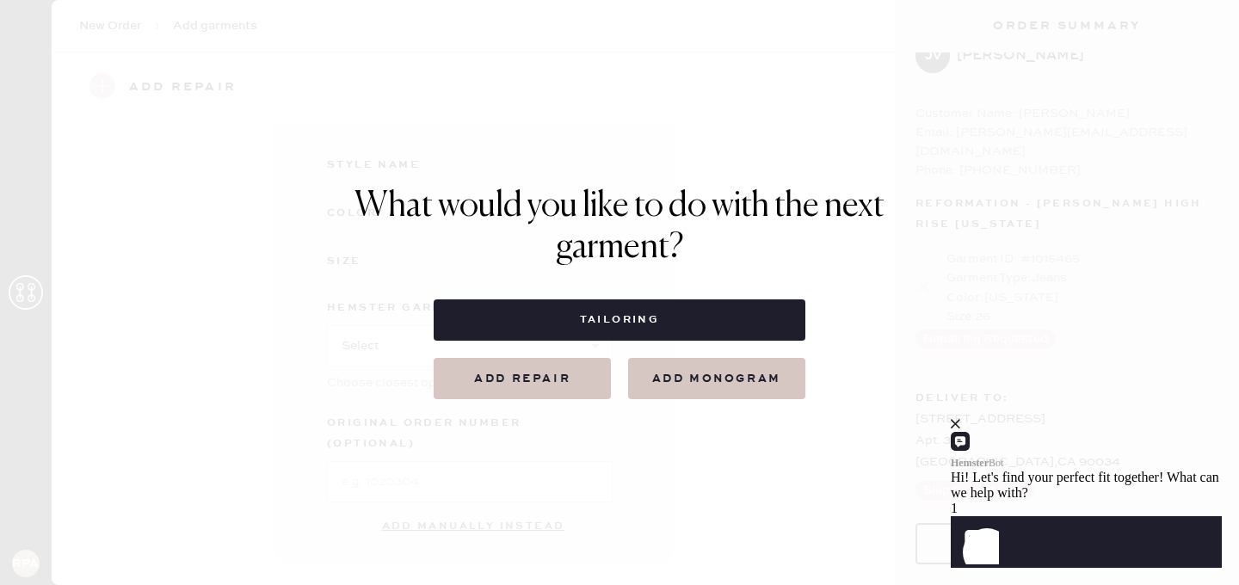
click at [566, 385] on button "Add repair" at bounding box center [522, 378] width 177 height 41
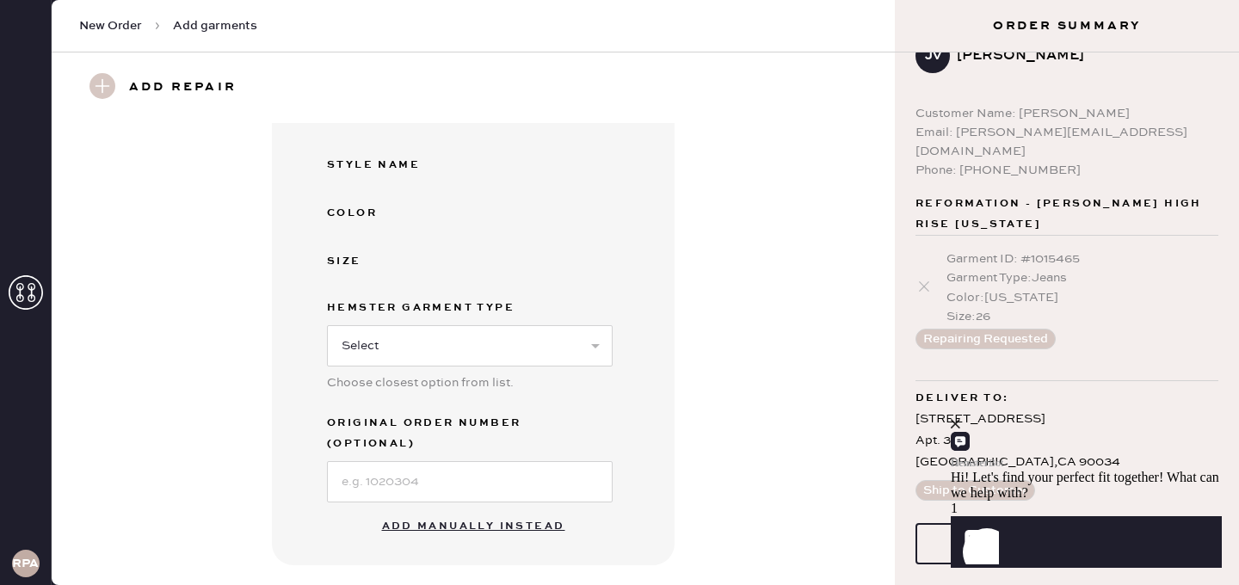
scroll to position [686, 0]
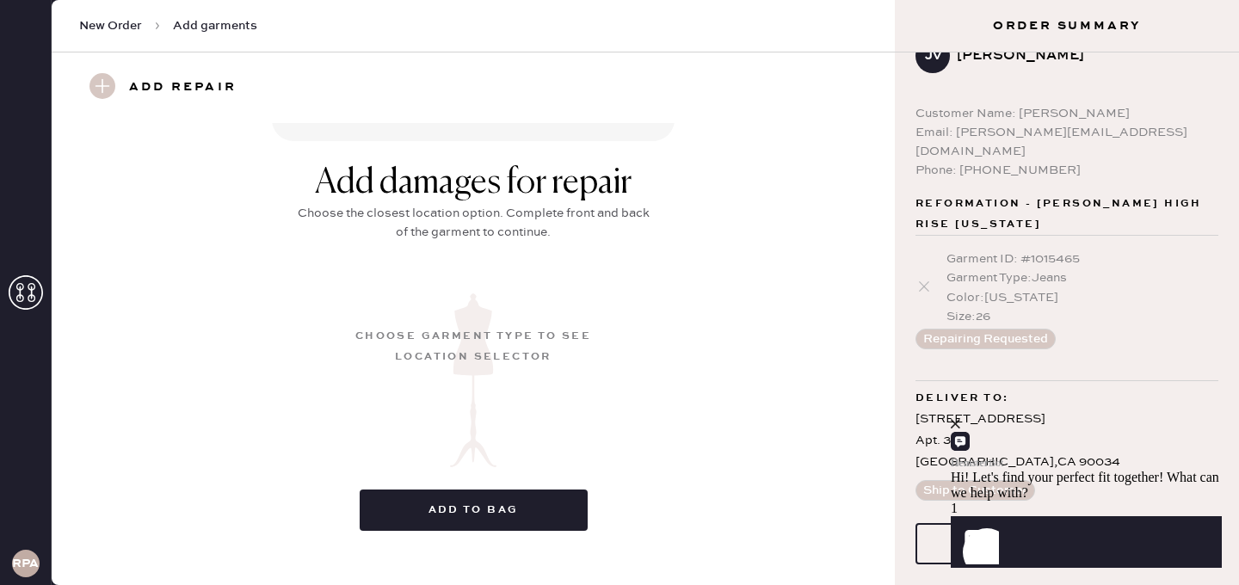
click at [108, 77] on use at bounding box center [102, 86] width 26 height 26
click at [102, 90] on use at bounding box center [102, 86] width 26 height 26
click at [960, 428] on icon "close" at bounding box center [955, 423] width 9 height 9
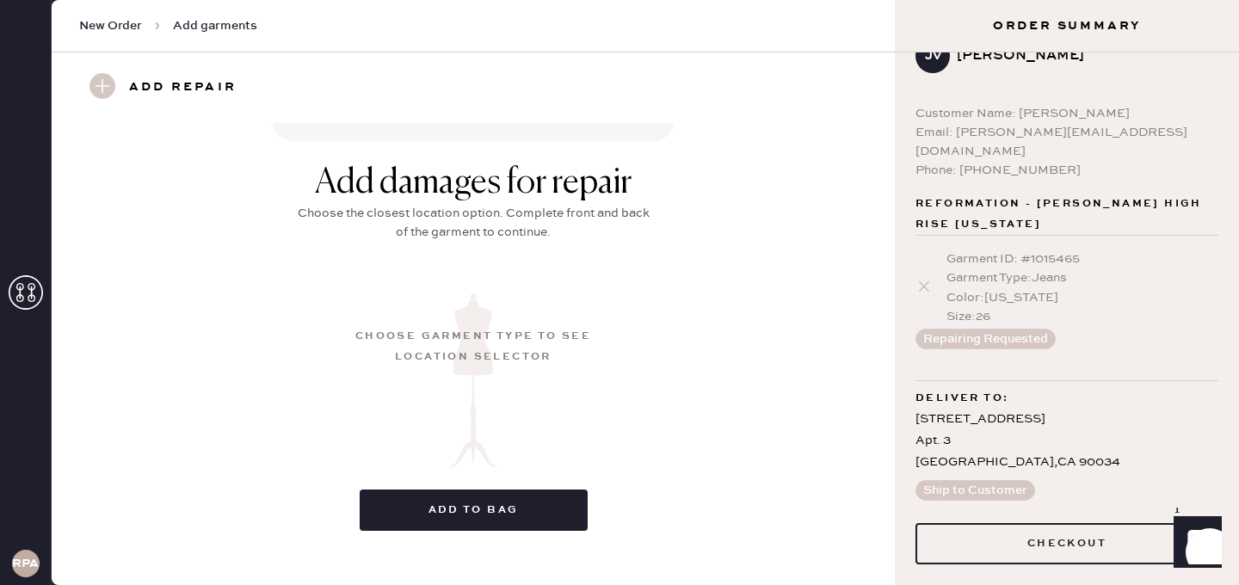
click at [474, 293] on img at bounding box center [473, 380] width 46 height 174
click at [97, 85] on use at bounding box center [102, 86] width 26 height 26
click at [112, 85] on use at bounding box center [102, 86] width 26 height 26
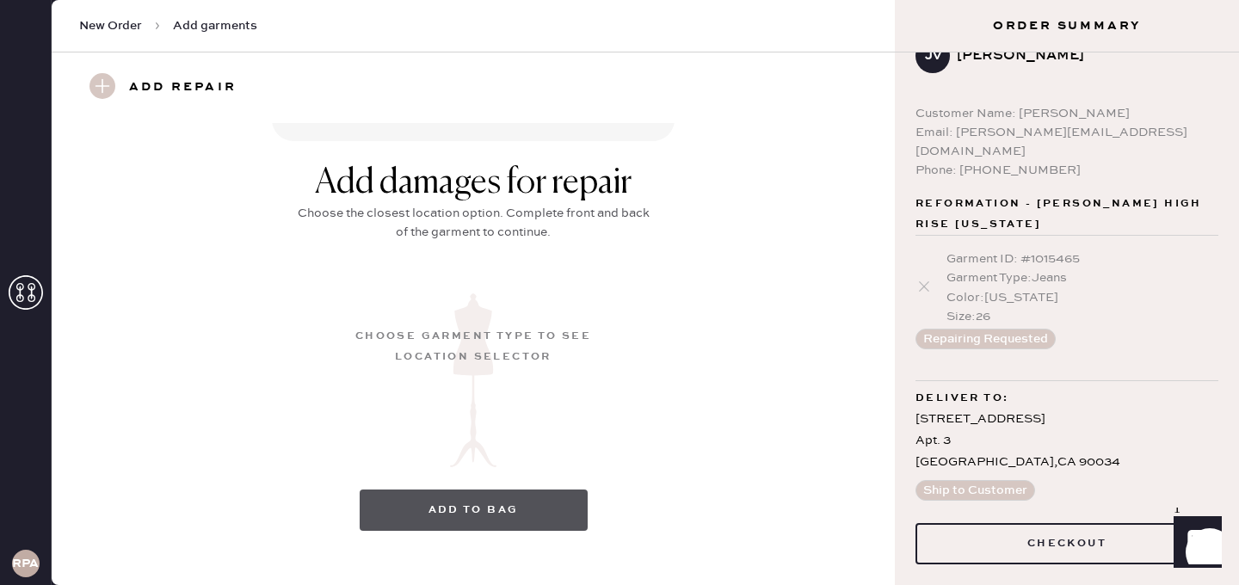
click at [471, 496] on button "Add to bag" at bounding box center [474, 509] width 228 height 41
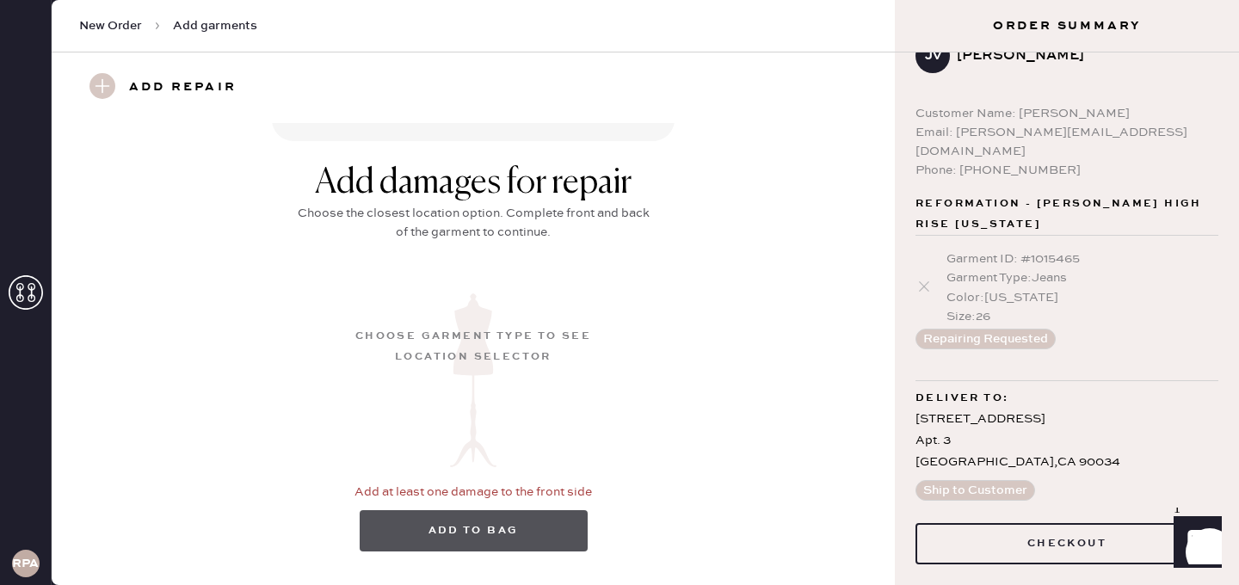
click at [473, 524] on button "Add to bag" at bounding box center [474, 530] width 228 height 41
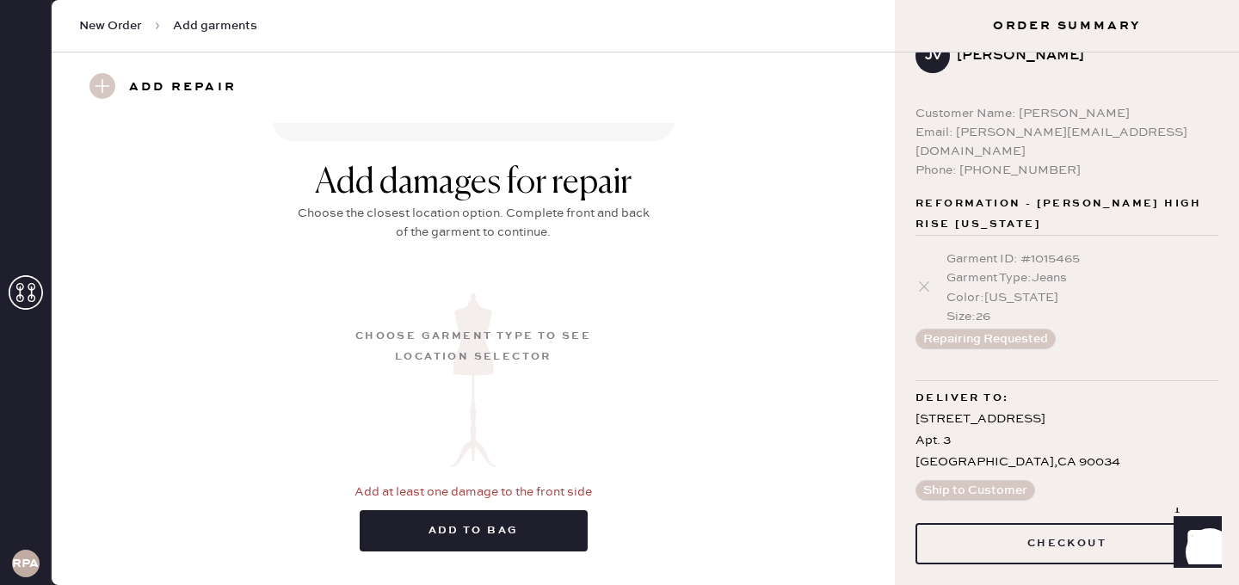
click at [451, 71] on div "Add repair" at bounding box center [473, 87] width 843 height 71
click at [451, 224] on div "Add damages for repair Choose the closest location option. Complete front and b…" at bounding box center [472, 215] width 361 height 105
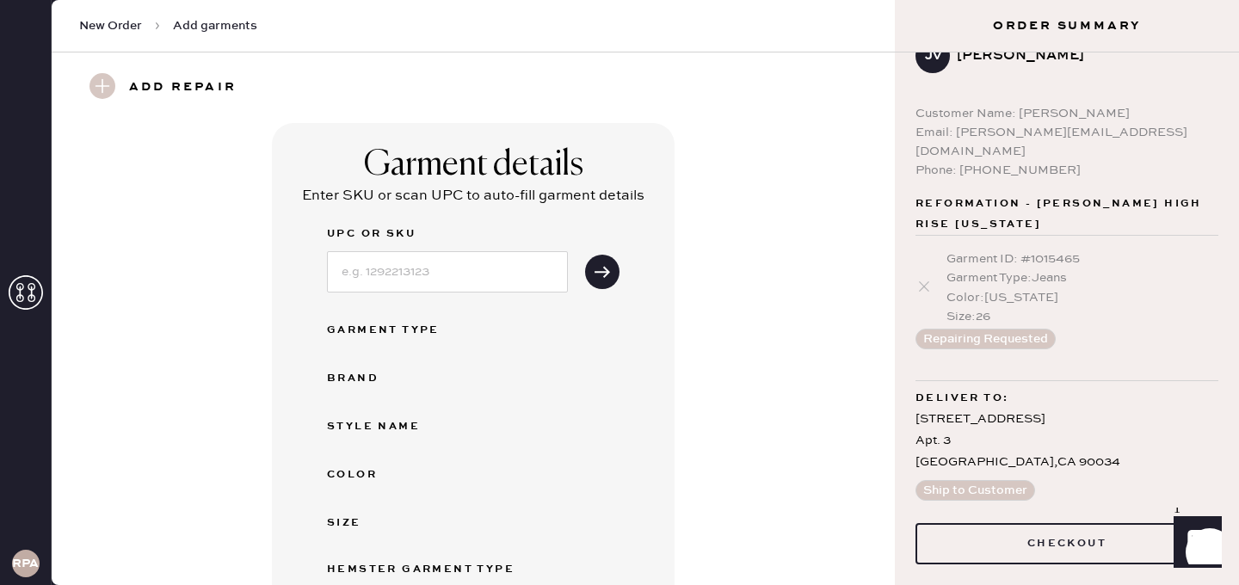
scroll to position [489, 0]
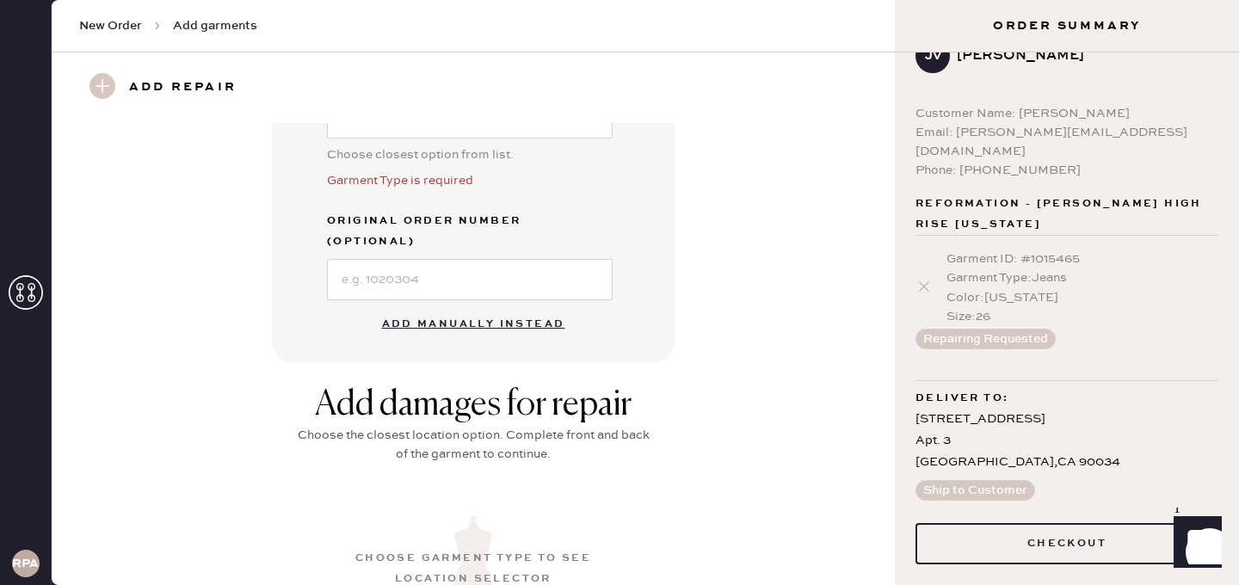
click at [469, 307] on button "Add manually instead" at bounding box center [474, 324] width 204 height 34
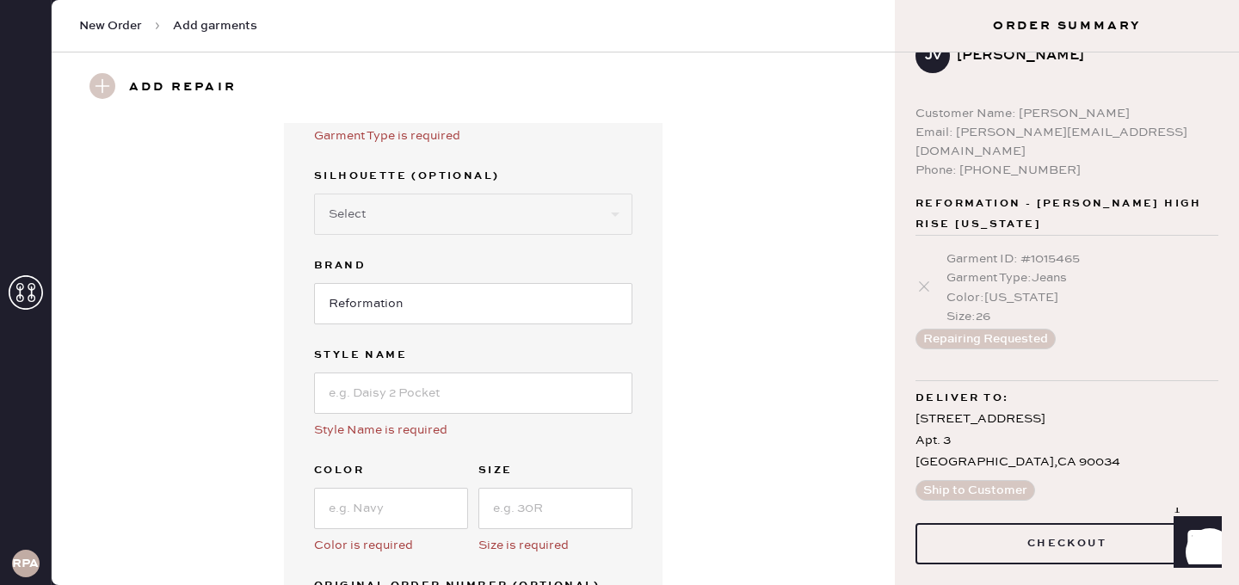
scroll to position [0, 0]
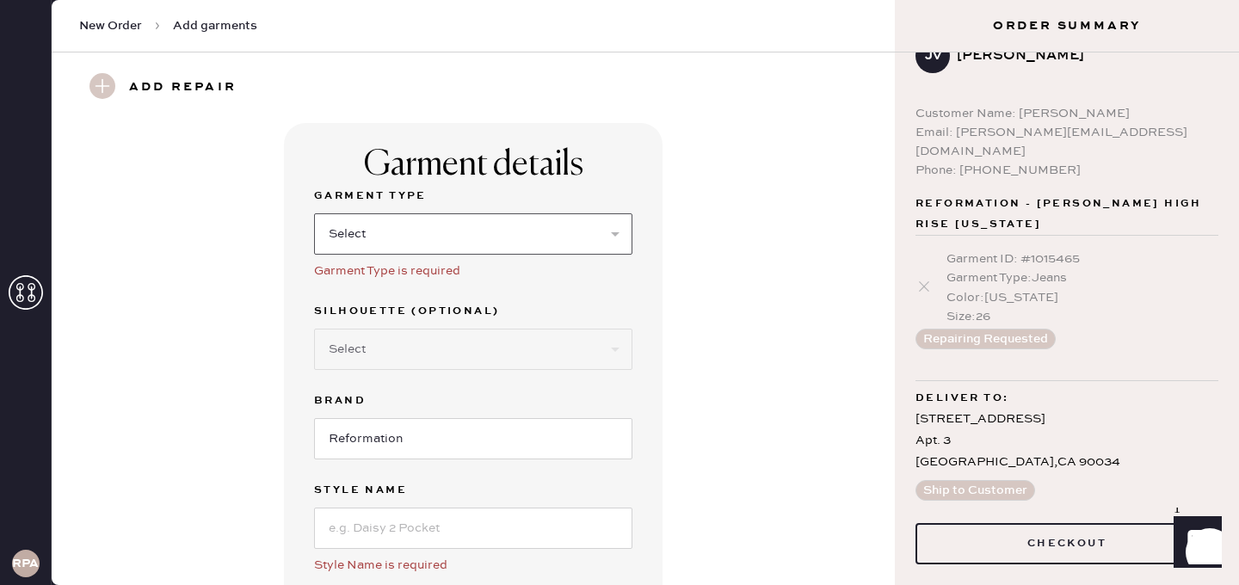
click at [392, 248] on select "Select Basic Skirt Jeans Leggings Pants Shorts Basic Sleeved Dress Basic Sleeve…" at bounding box center [473, 233] width 318 height 41
click at [314, 213] on select "Select Basic Skirt Jeans Leggings Pants Shorts Basic Sleeved Dress Basic Sleeve…" at bounding box center [473, 233] width 318 height 41
click at [389, 229] on select "Select Basic Skirt Jeans Leggings Pants Shorts Basic Sleeved Dress Basic Sleeve…" at bounding box center [473, 233] width 318 height 41
select select "2"
click at [314, 213] on select "Select Basic Skirt Jeans Leggings Pants Shorts Basic Sleeved Dress Basic Sleeve…" at bounding box center [473, 233] width 318 height 41
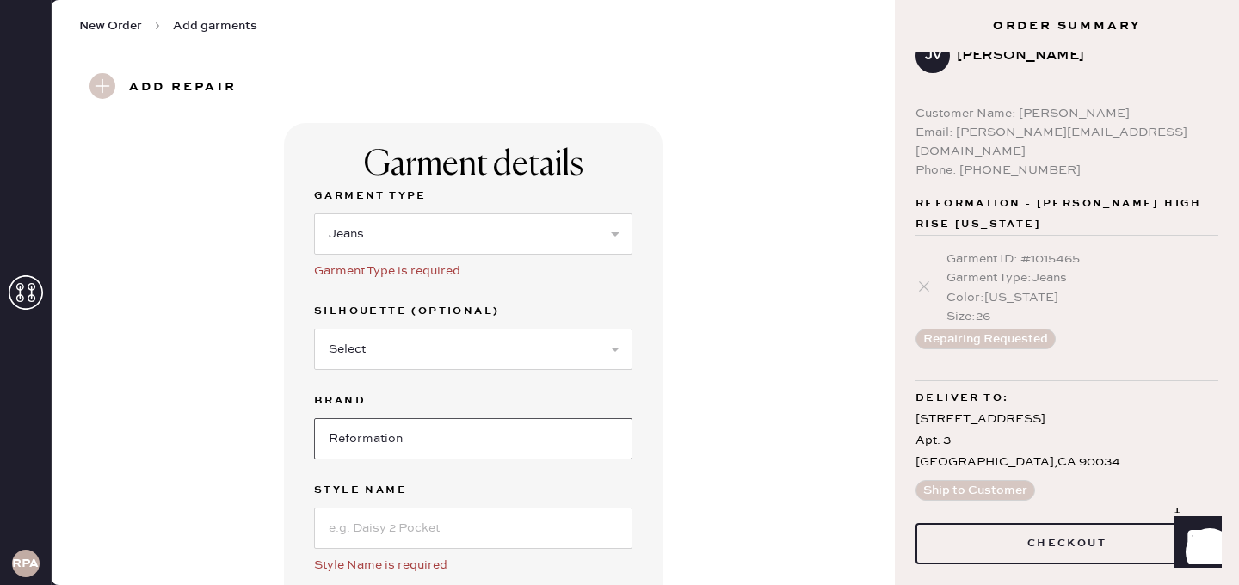
click at [426, 428] on input "Reformation" at bounding box center [473, 438] width 318 height 41
click at [419, 344] on select "Select Shorts Cropped Flare Boot Cut Straight Skinny Other" at bounding box center [473, 349] width 318 height 41
click at [314, 329] on select "Select Shorts Cropped Flare Boot Cut Straight Skinny Other" at bounding box center [473, 349] width 318 height 41
click at [411, 433] on input "Reformation" at bounding box center [473, 438] width 318 height 41
click at [414, 508] on input at bounding box center [473, 528] width 318 height 41
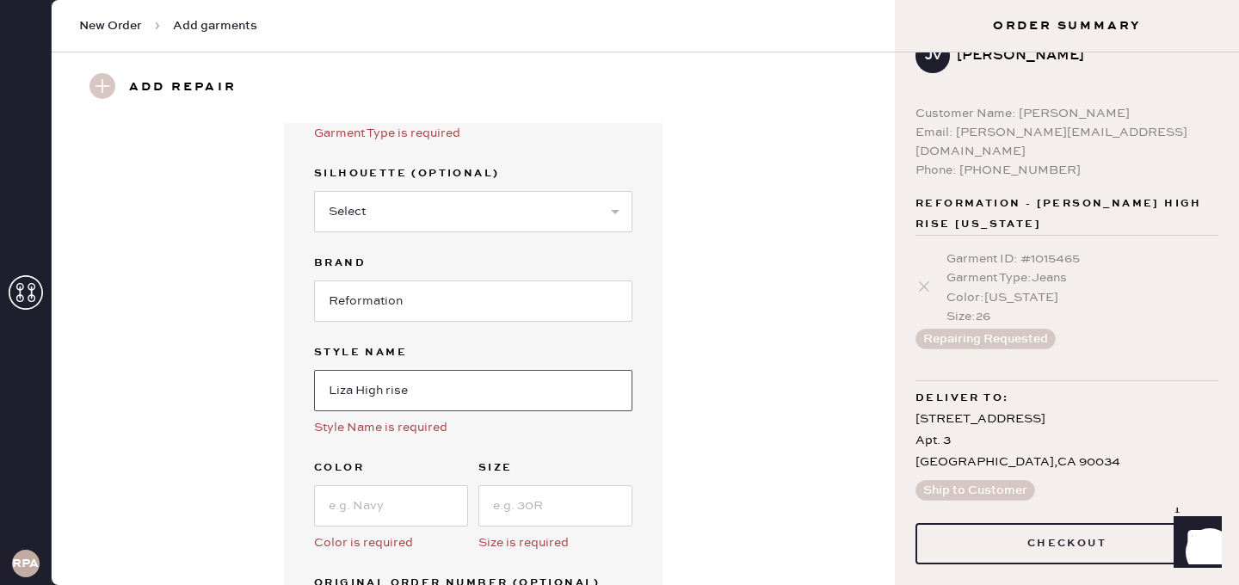
scroll to position [218, 0]
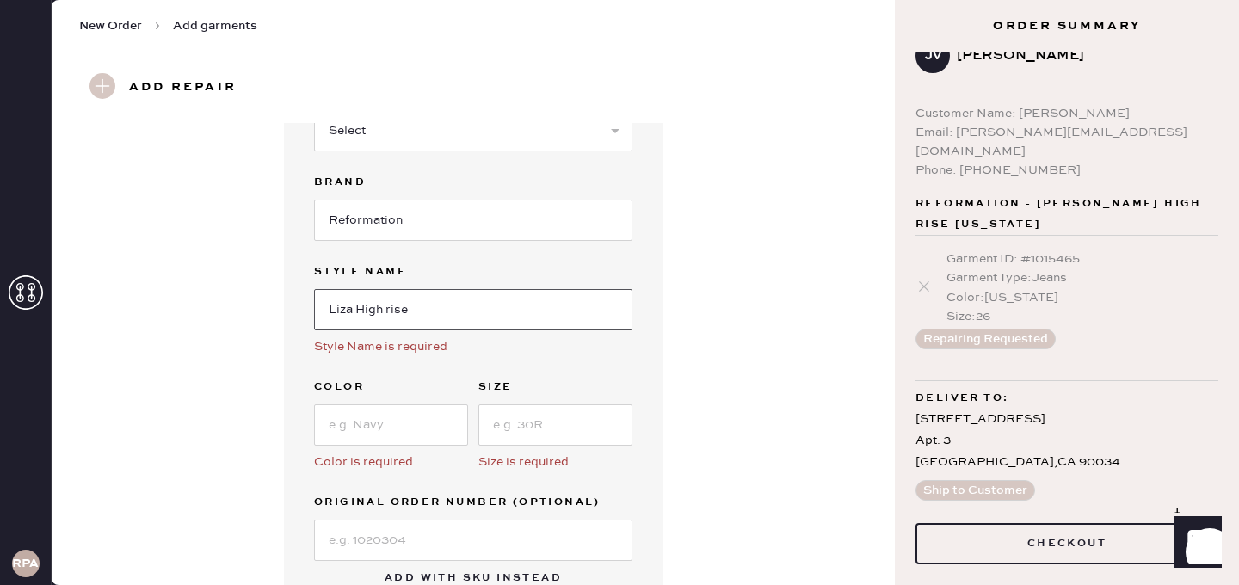
type input "Liza High rise"
click at [519, 424] on input at bounding box center [555, 424] width 154 height 41
type input "25"
click at [391, 434] on input at bounding box center [391, 424] width 154 height 41
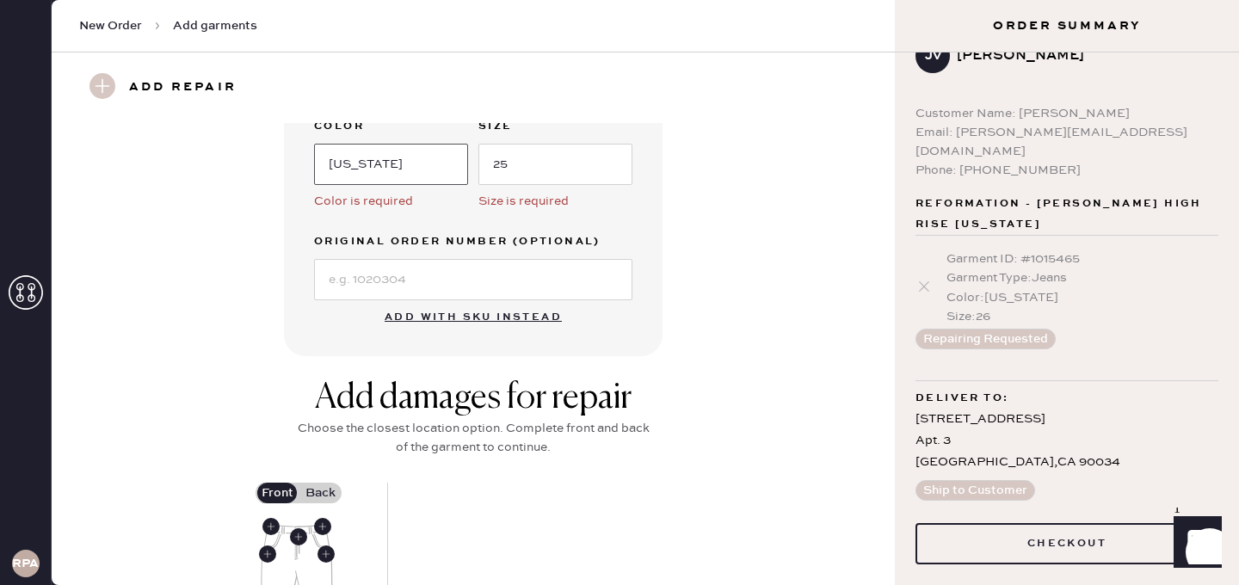
scroll to position [879, 0]
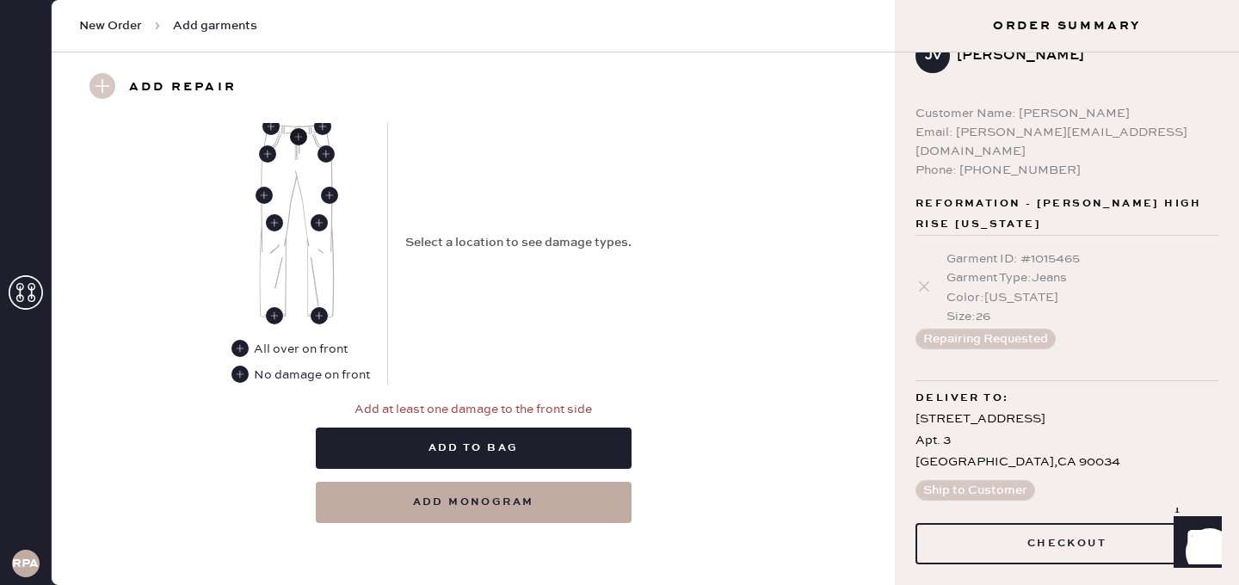
type input "[US_STATE]"
click at [304, 143] on icon at bounding box center [298, 136] width 17 height 17
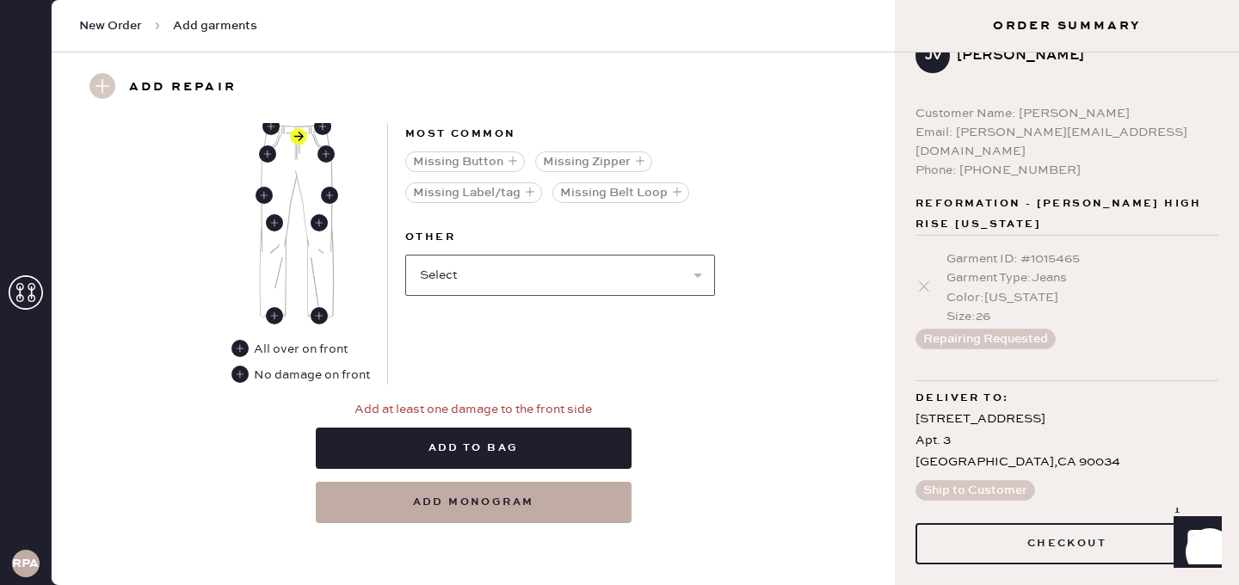
click at [497, 275] on select "Select Broken / Ripped Hem Broken Beads Broken Belt Loop Broken Button Broken E…" at bounding box center [560, 275] width 310 height 41
select select "2098"
click at [405, 255] on select "Select Broken / Ripped Hem Broken Beads Broken Belt Loop Broken Button Broken E…" at bounding box center [560, 275] width 310 height 41
select select
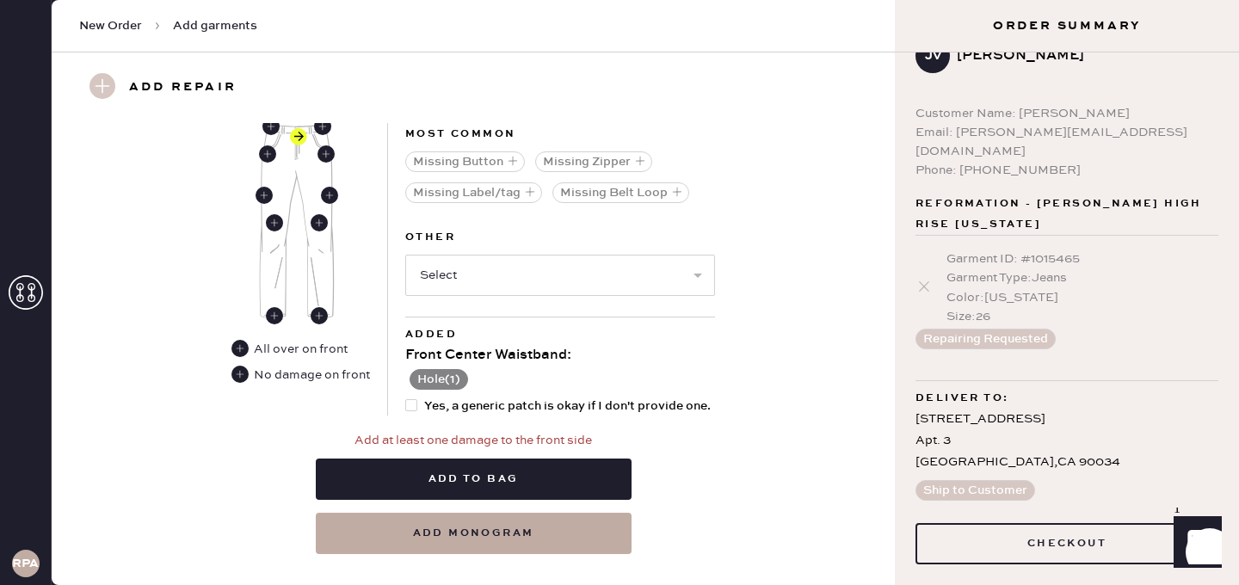
click at [413, 399] on div at bounding box center [411, 405] width 12 height 12
click at [406, 397] on input "Yes, a generic patch is okay if I don't provide one." at bounding box center [405, 397] width 1 height 1
checkbox input "true"
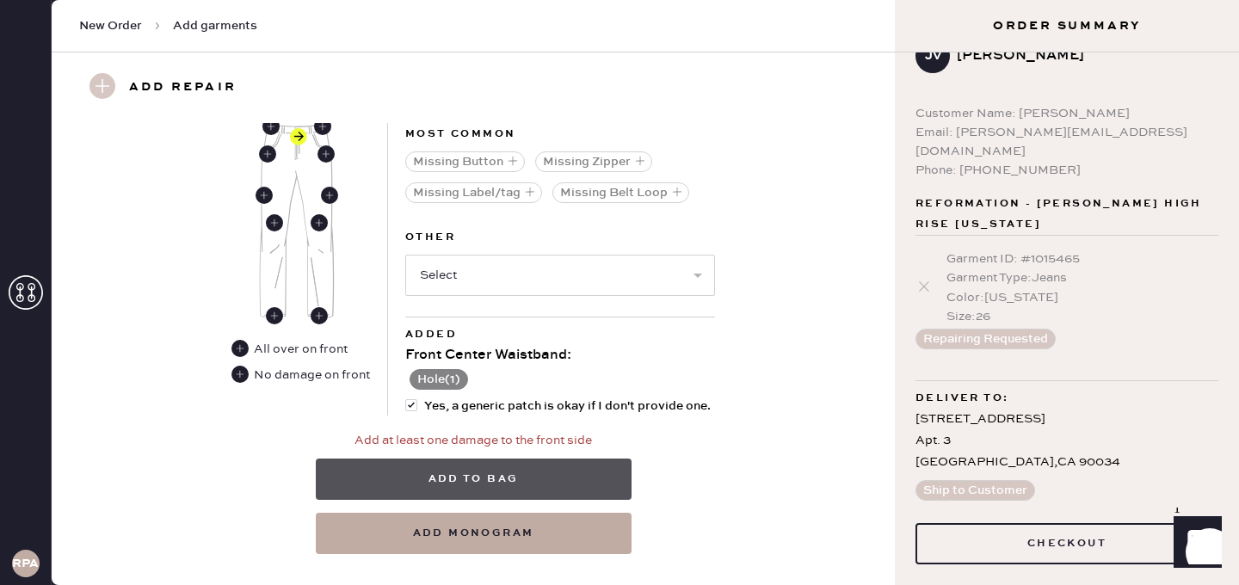
click at [457, 483] on button "Add to bag" at bounding box center [474, 478] width 316 height 41
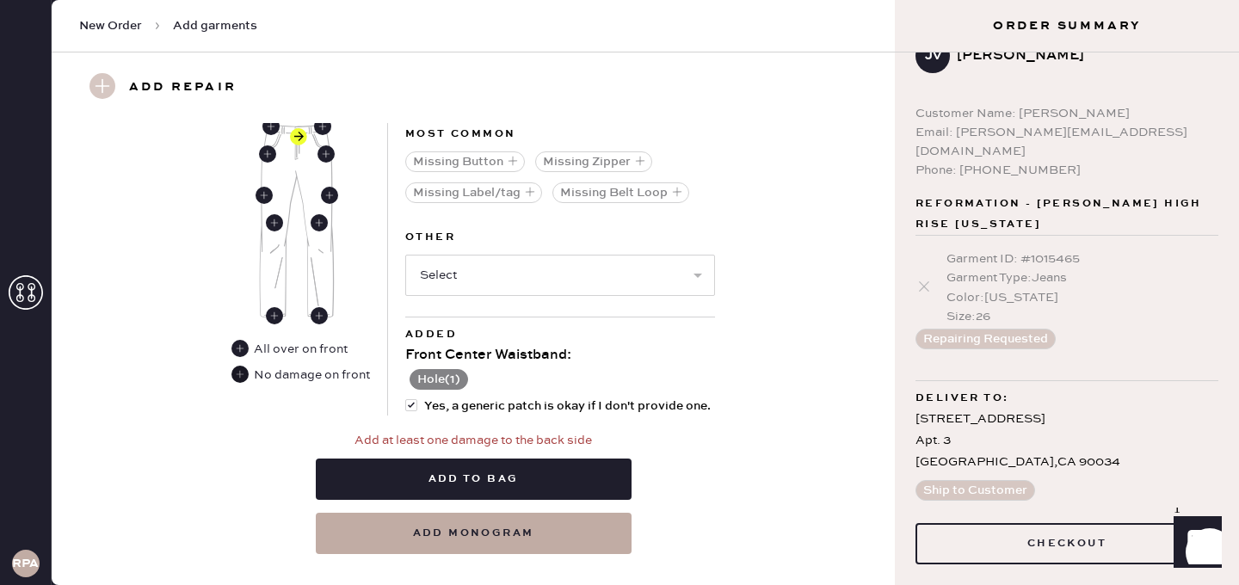
click at [242, 369] on use at bounding box center [239, 374] width 17 height 17
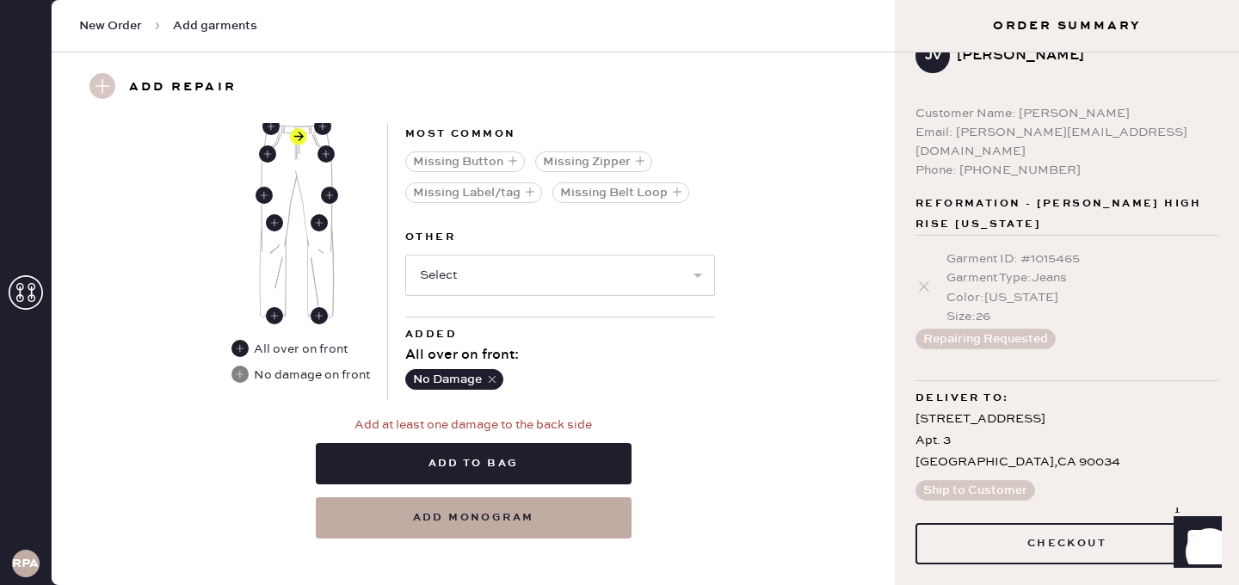
click at [493, 378] on icon "button" at bounding box center [492, 379] width 12 height 12
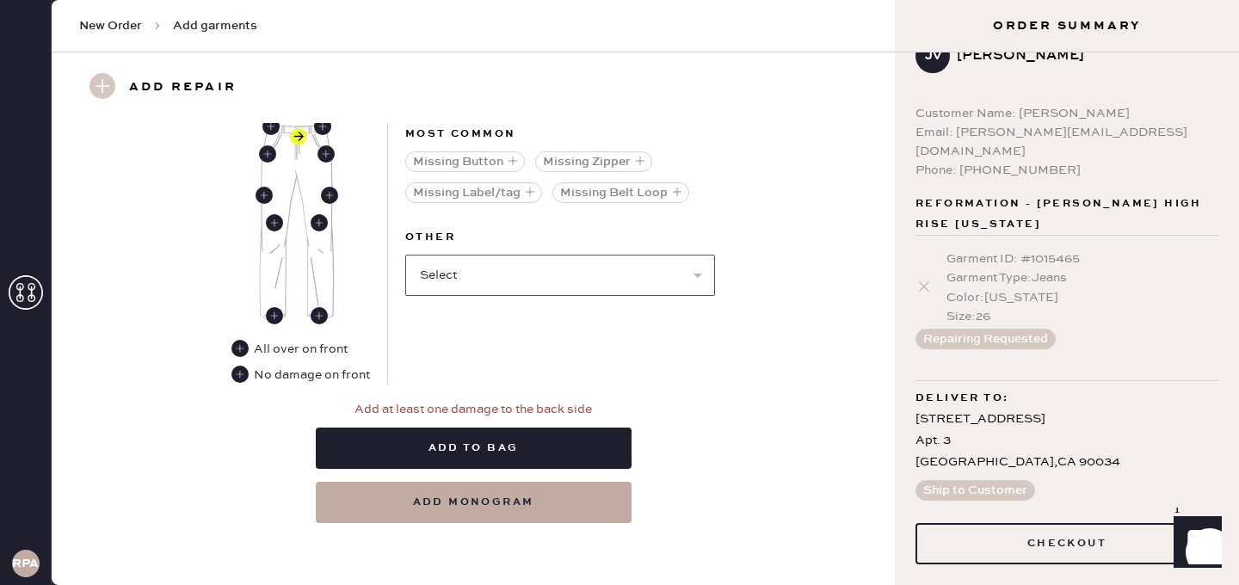
click at [476, 273] on select "Select Broken / Ripped Hem Broken Beads Broken Belt Loop Broken Button Broken E…" at bounding box center [560, 275] width 310 height 41
select select "2098"
click at [405, 255] on select "Select Broken / Ripped Hem Broken Beads Broken Belt Loop Broken Button Broken E…" at bounding box center [560, 275] width 310 height 41
select select
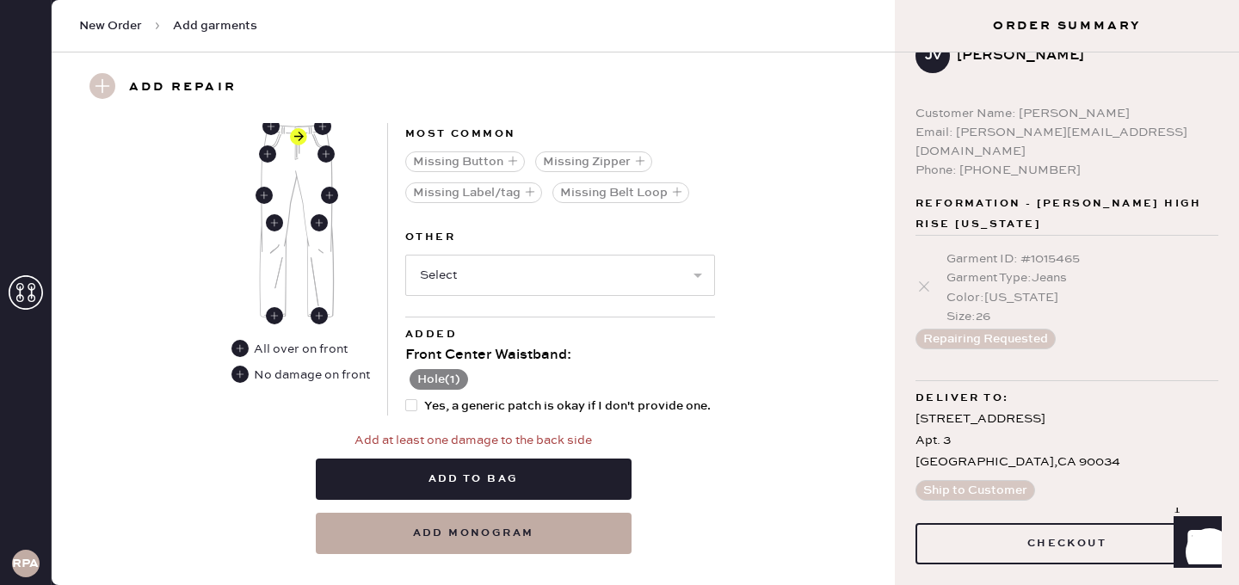
click at [408, 403] on div at bounding box center [411, 405] width 12 height 12
click at [406, 397] on input "Yes, a generic patch is okay if I don't provide one." at bounding box center [405, 397] width 1 height 1
checkbox input "true"
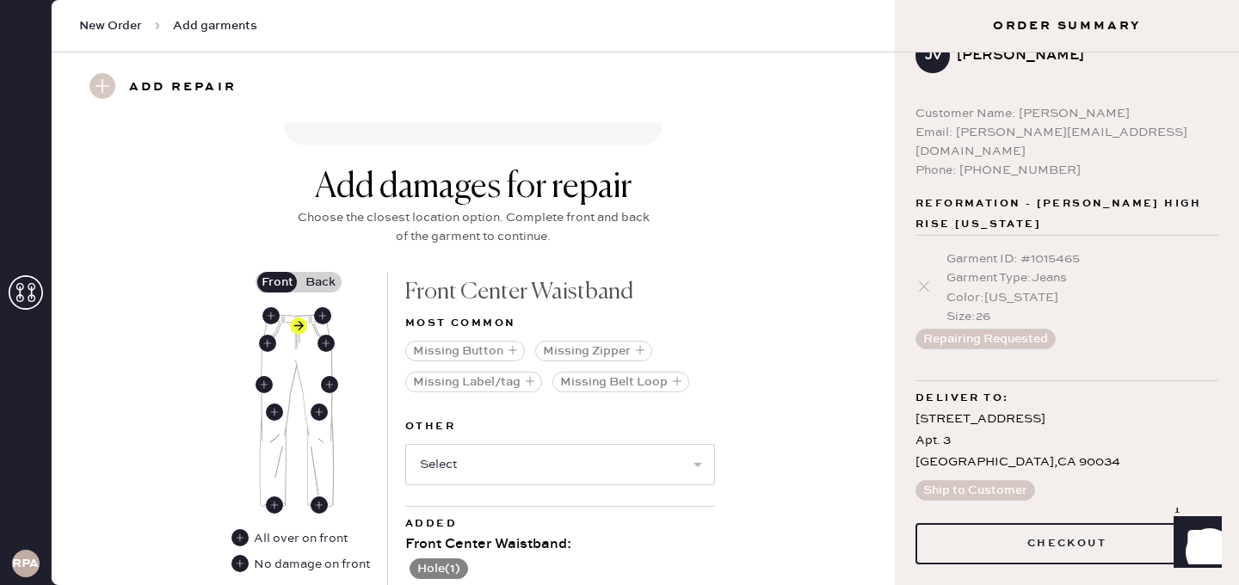
scroll to position [579, 0]
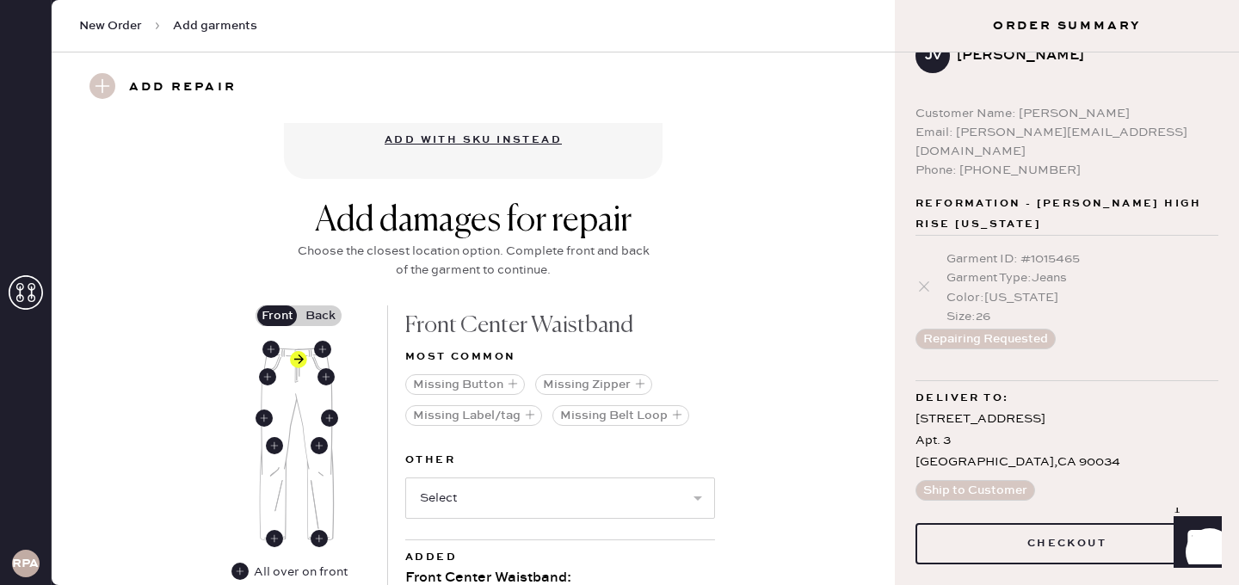
click at [332, 317] on label "Back" at bounding box center [319, 315] width 43 height 21
click at [320, 316] on input "Back" at bounding box center [320, 316] width 0 height 0
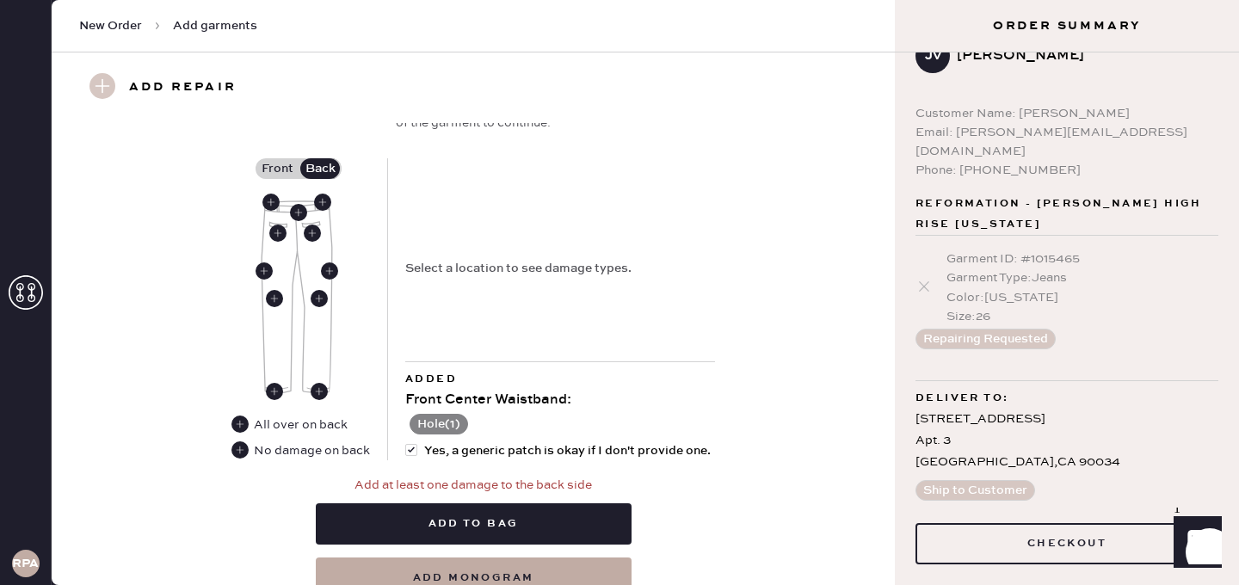
scroll to position [802, 0]
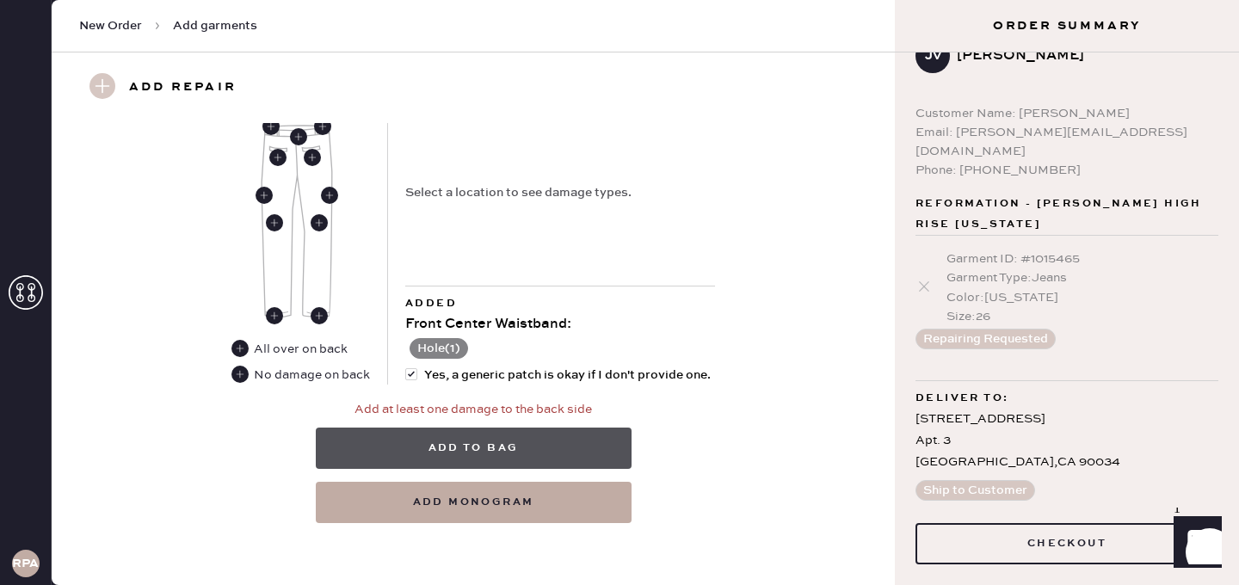
click at [475, 446] on button "Add to bag" at bounding box center [474, 448] width 316 height 41
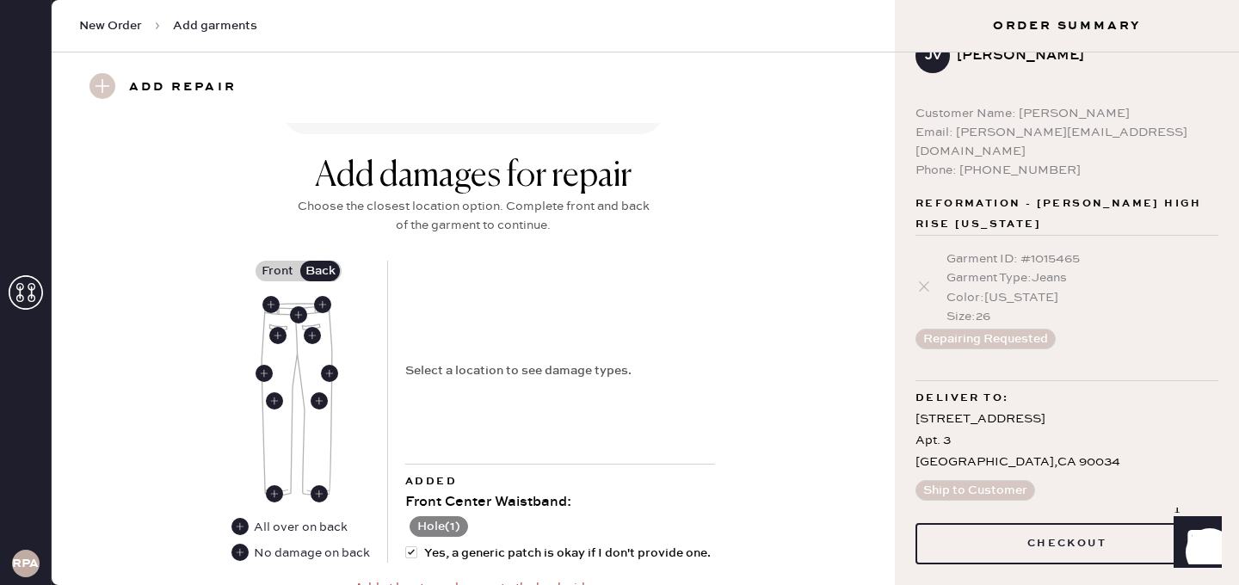
scroll to position [641, 0]
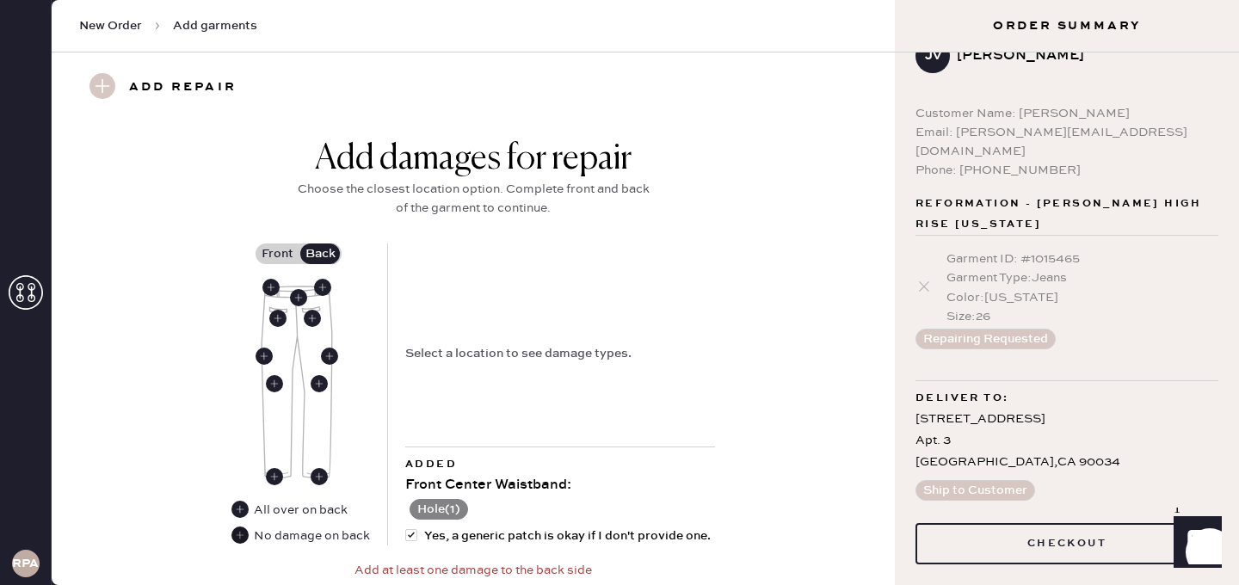
click at [240, 539] on use at bounding box center [239, 534] width 17 height 17
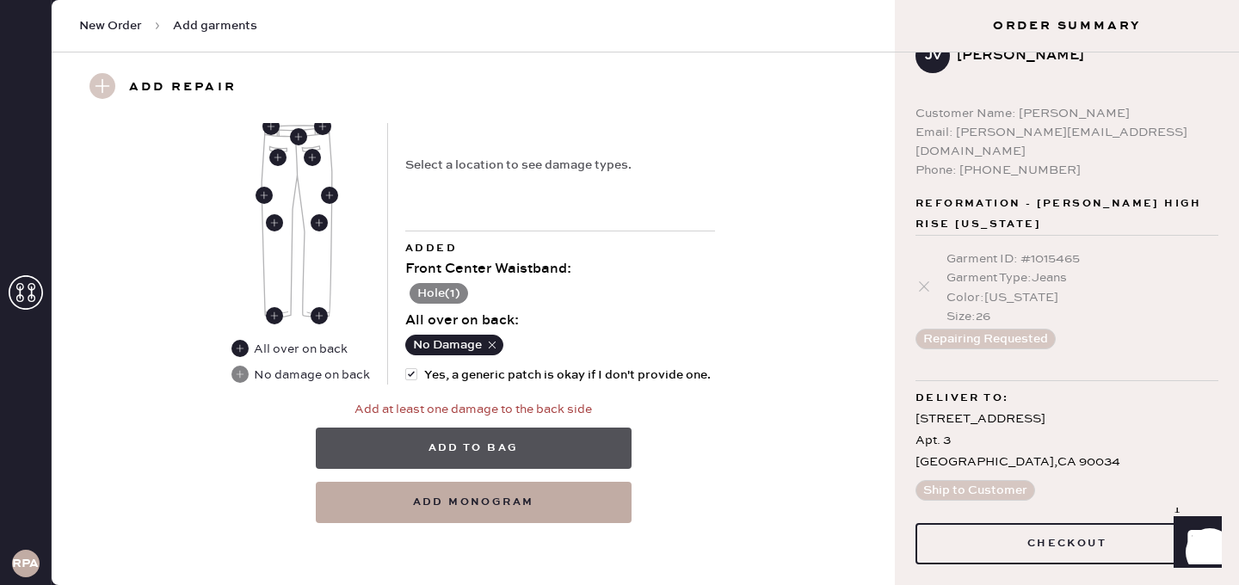
click at [517, 450] on button "Add to bag" at bounding box center [474, 448] width 316 height 41
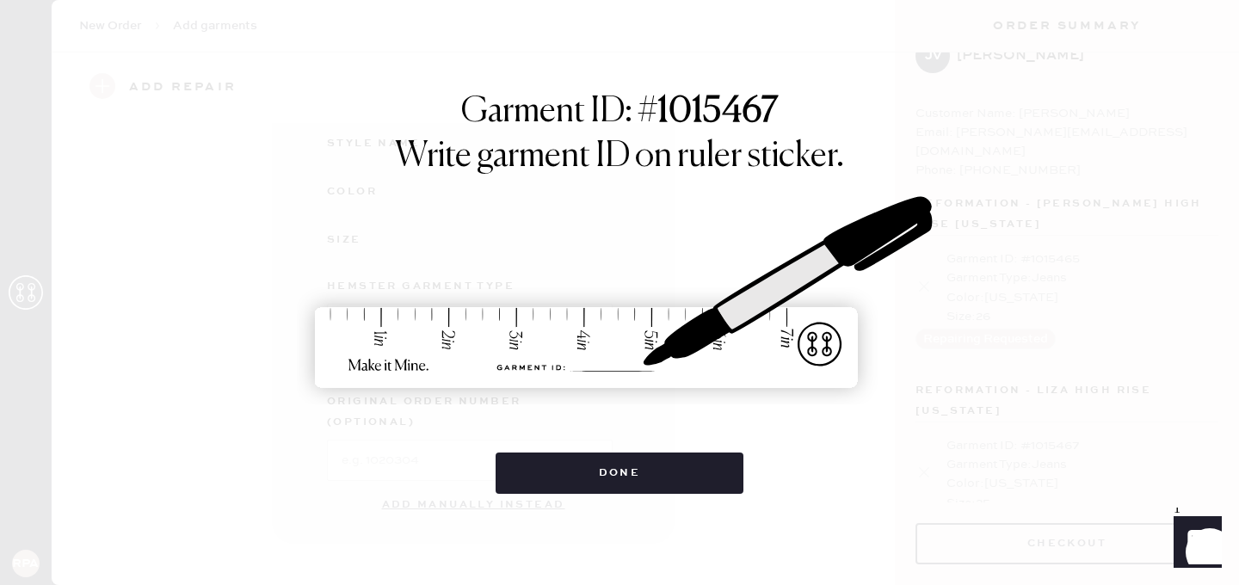
scroll to position [85, 0]
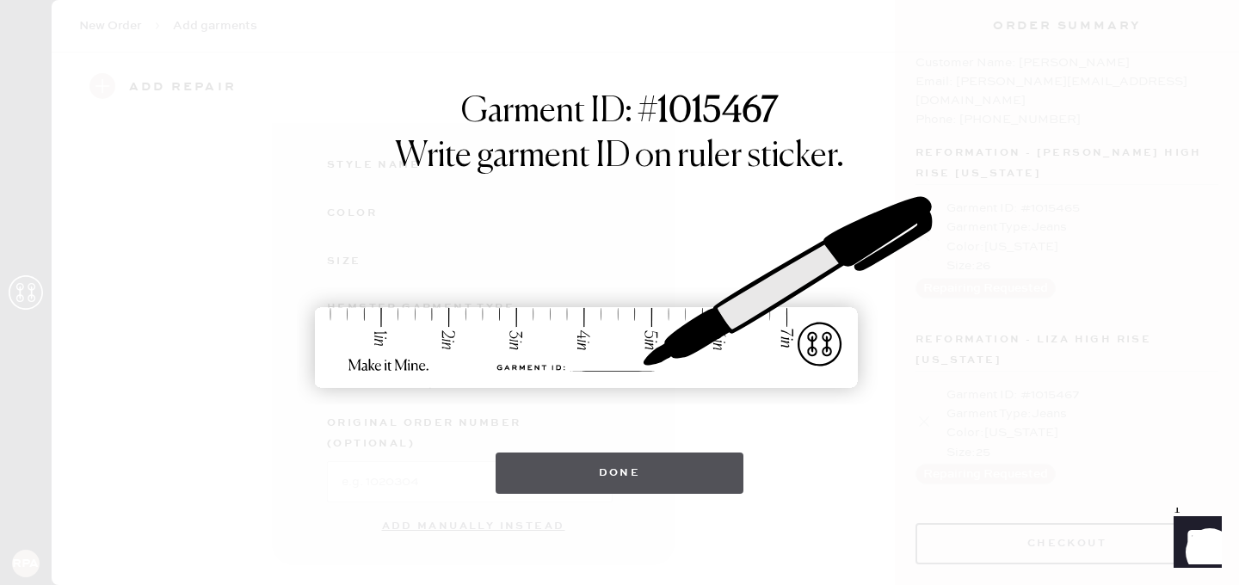
click at [571, 463] on button "Done" at bounding box center [619, 472] width 249 height 41
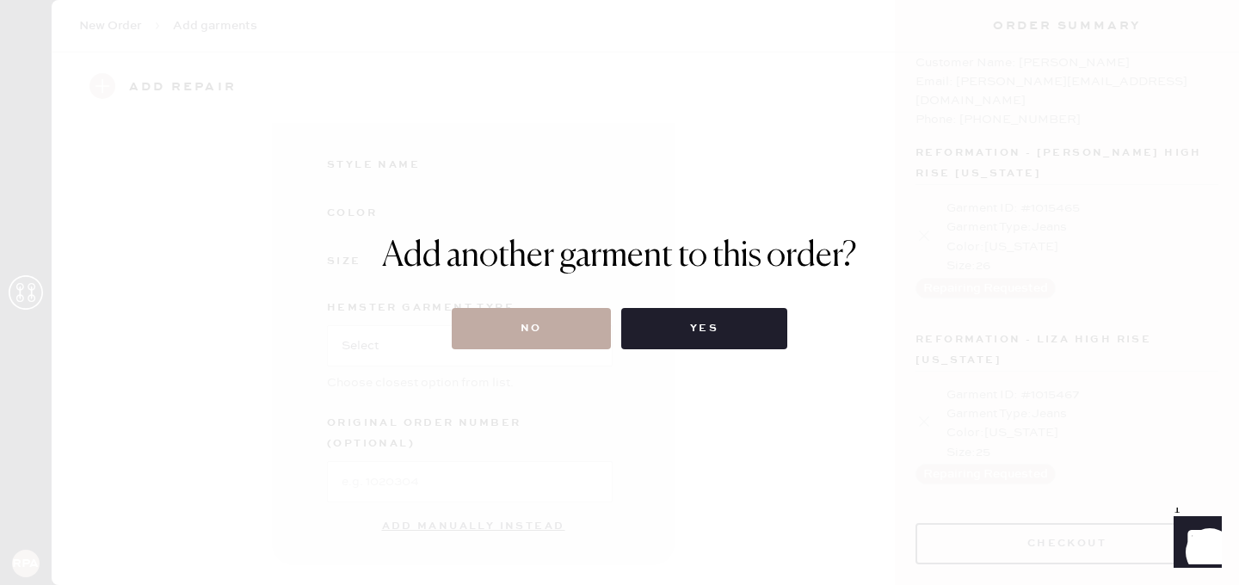
click at [556, 323] on button "No" at bounding box center [531, 328] width 159 height 41
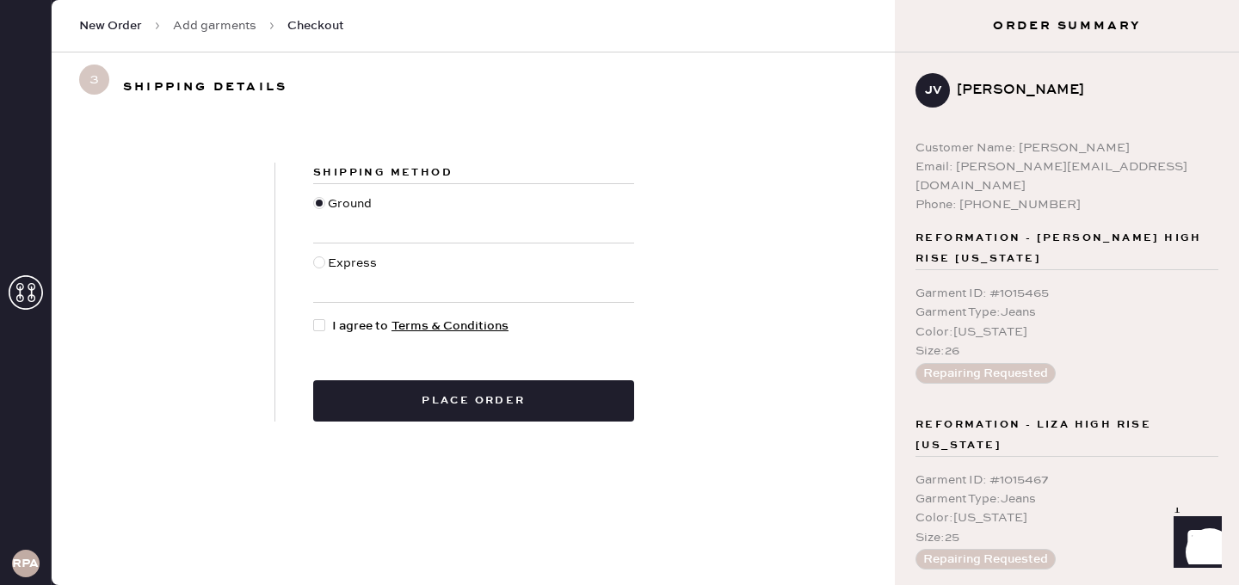
click at [335, 324] on span "I agree to Terms & Conditions" at bounding box center [420, 326] width 176 height 19
click at [314, 317] on input "I agree to Terms & Conditions" at bounding box center [313, 317] width 1 height 1
checkbox input "true"
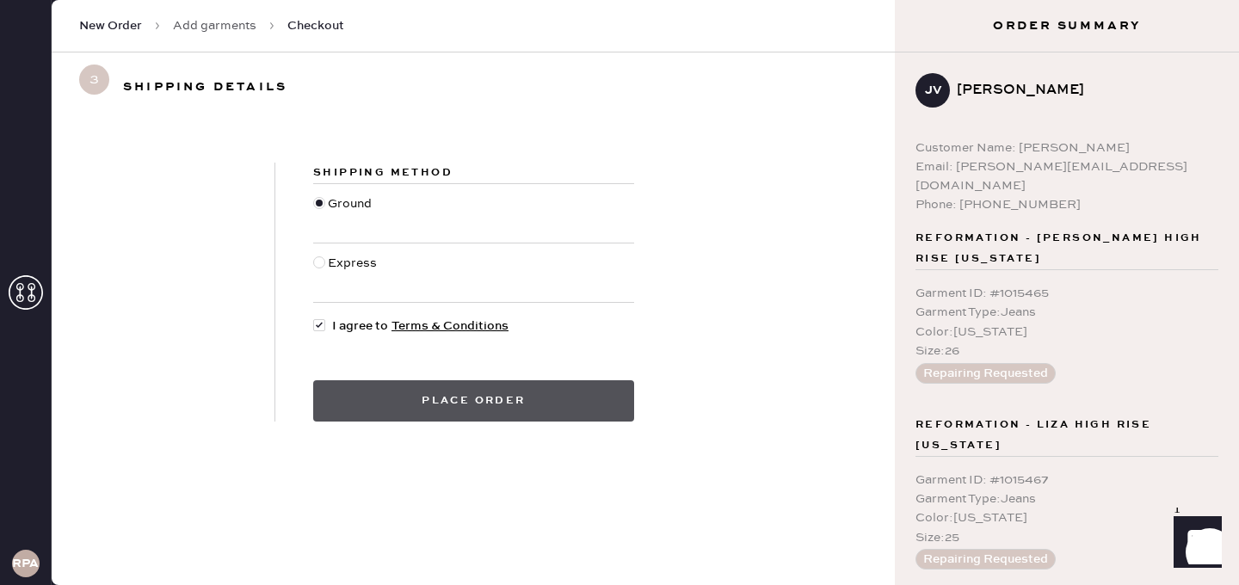
click at [419, 402] on button "Place order" at bounding box center [473, 400] width 321 height 41
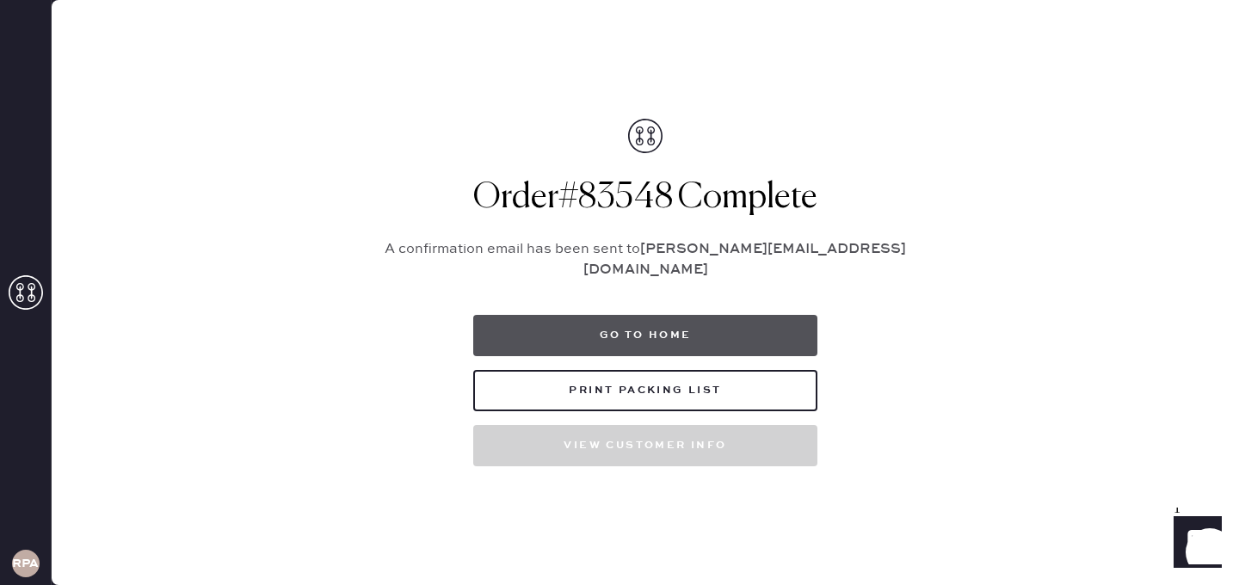
click at [722, 336] on button "Go to home" at bounding box center [645, 335] width 344 height 41
